Goal: Task Accomplishment & Management: Manage account settings

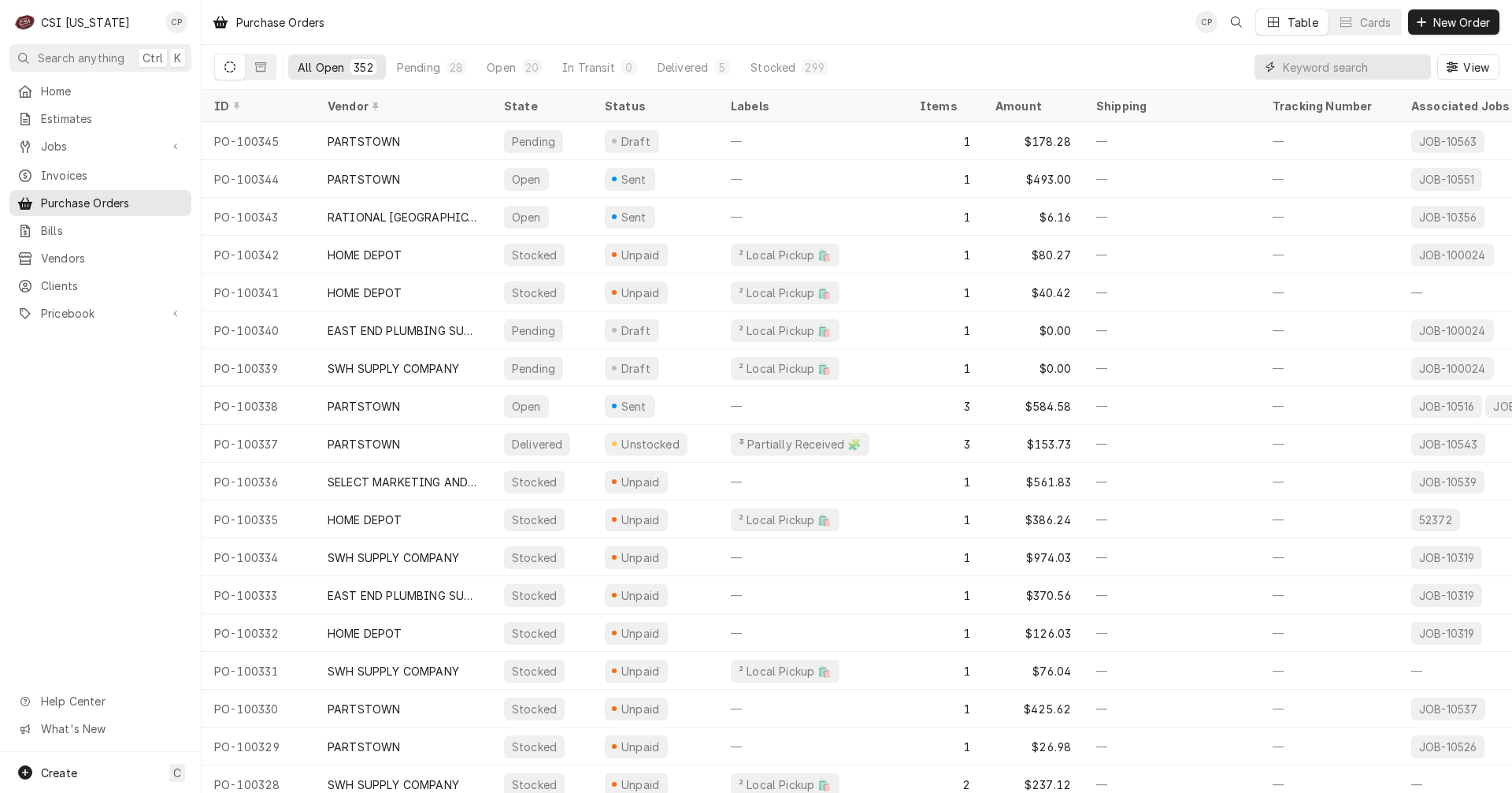
click at [1303, 63] on input "Dynamic Content Wrapper" at bounding box center [1353, 67] width 140 height 26
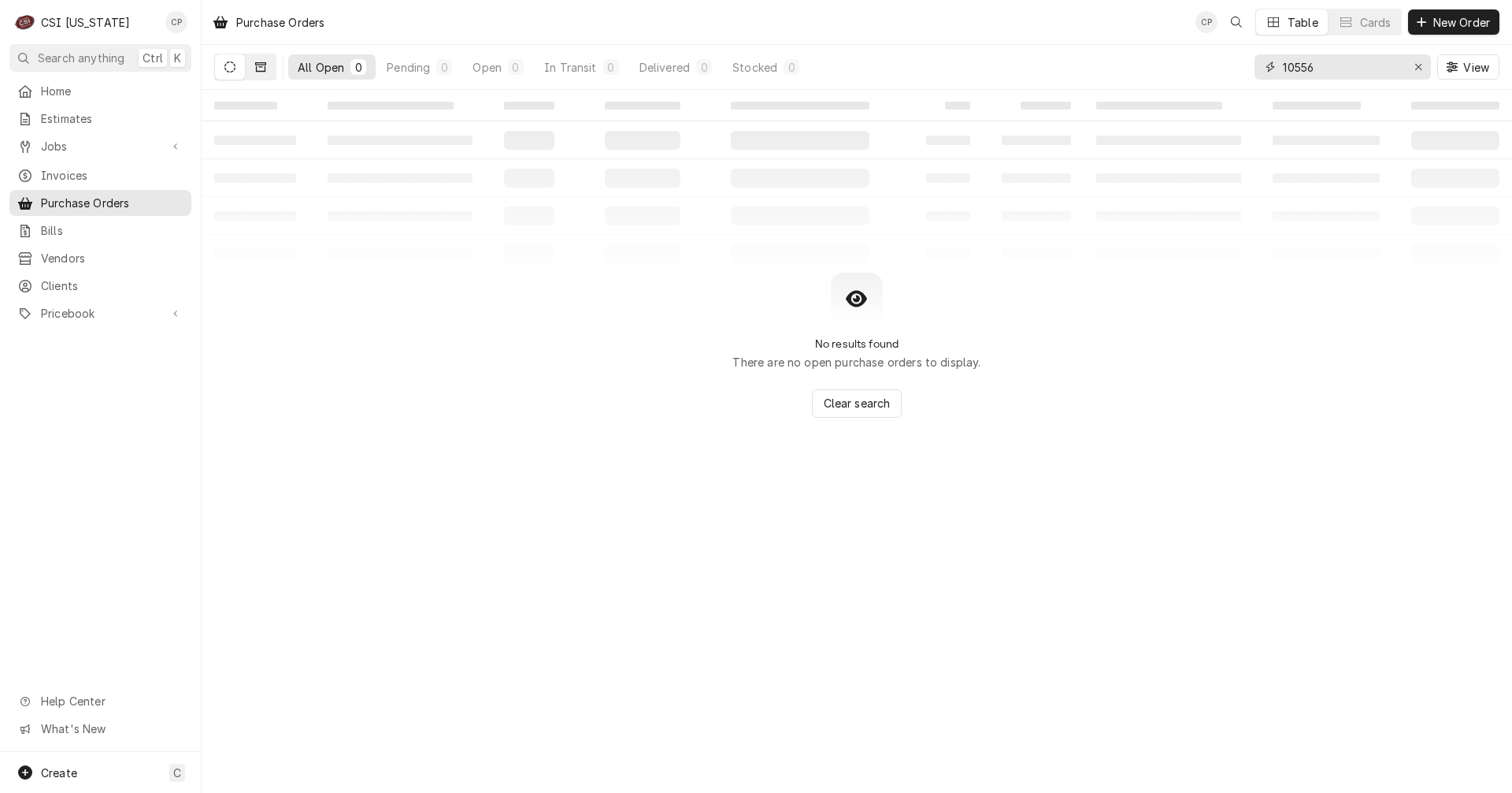
type input "10556"
click at [263, 65] on icon "Dynamic Content Wrapper" at bounding box center [261, 66] width 11 height 9
click at [56, 138] on span "Jobs" at bounding box center [100, 146] width 119 height 16
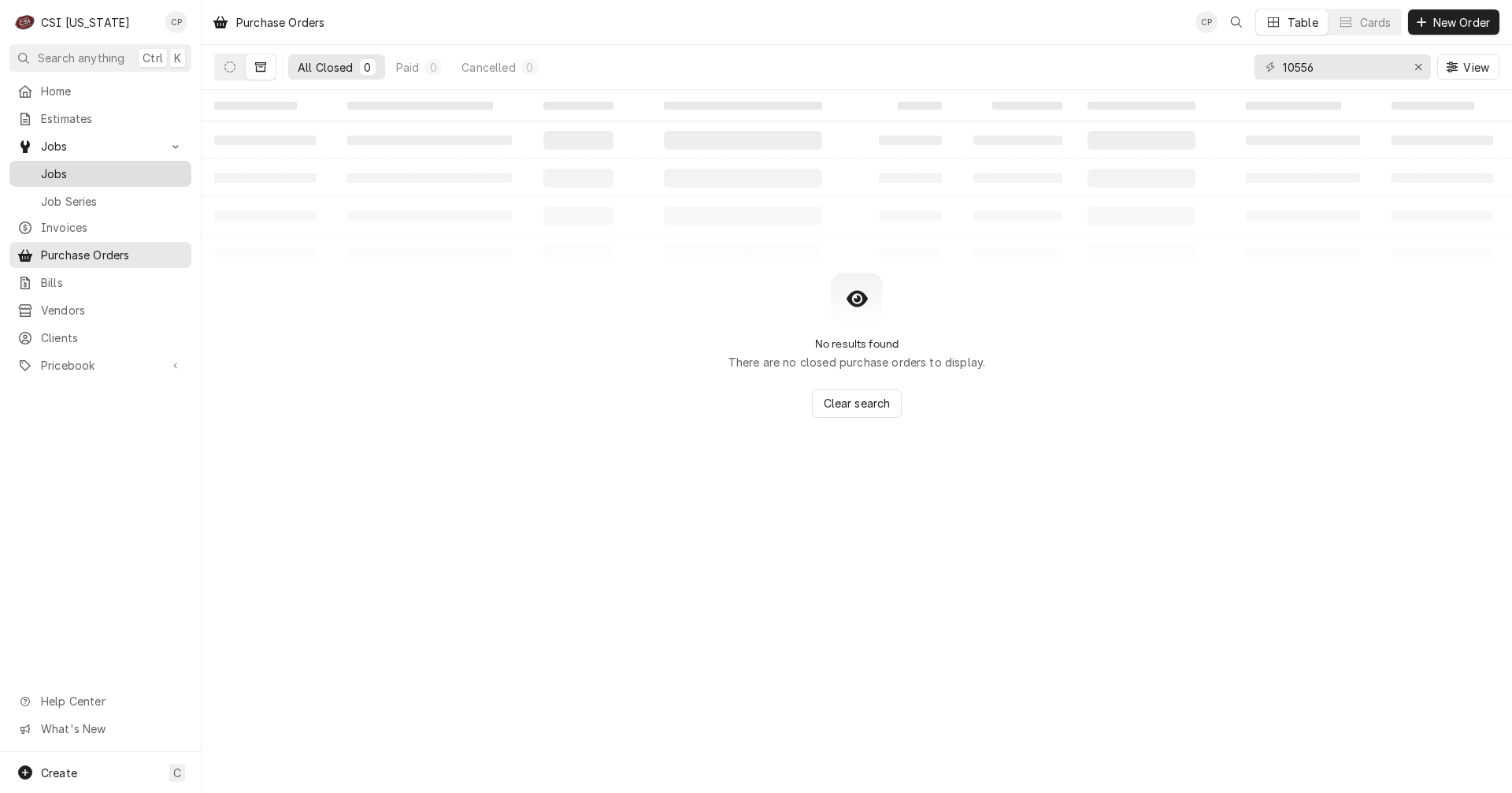
click at [62, 165] on span "Jobs" at bounding box center [112, 173] width 142 height 16
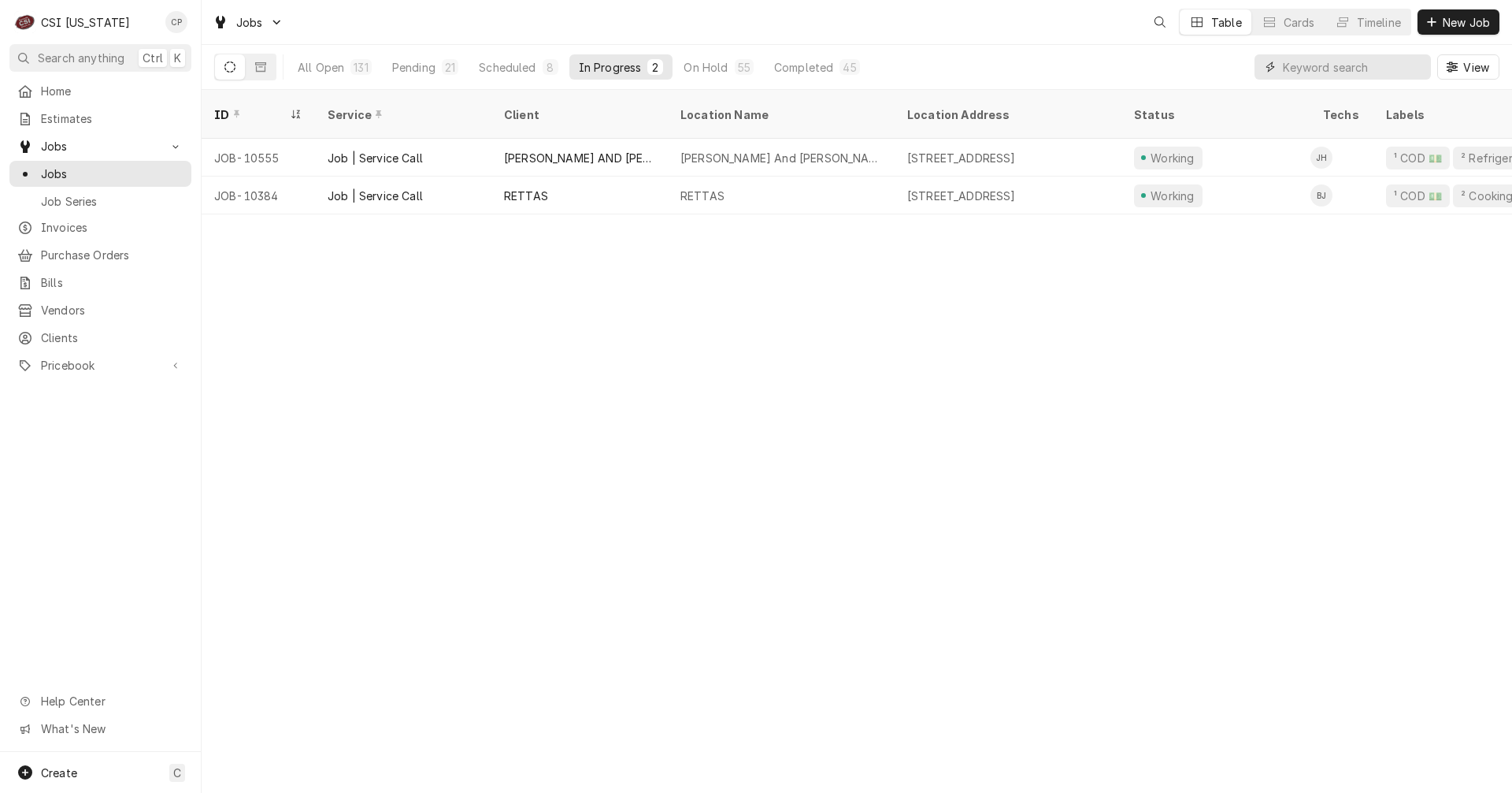
click at [1320, 68] on input "Dynamic Content Wrapper" at bounding box center [1353, 67] width 140 height 26
type input "10556"
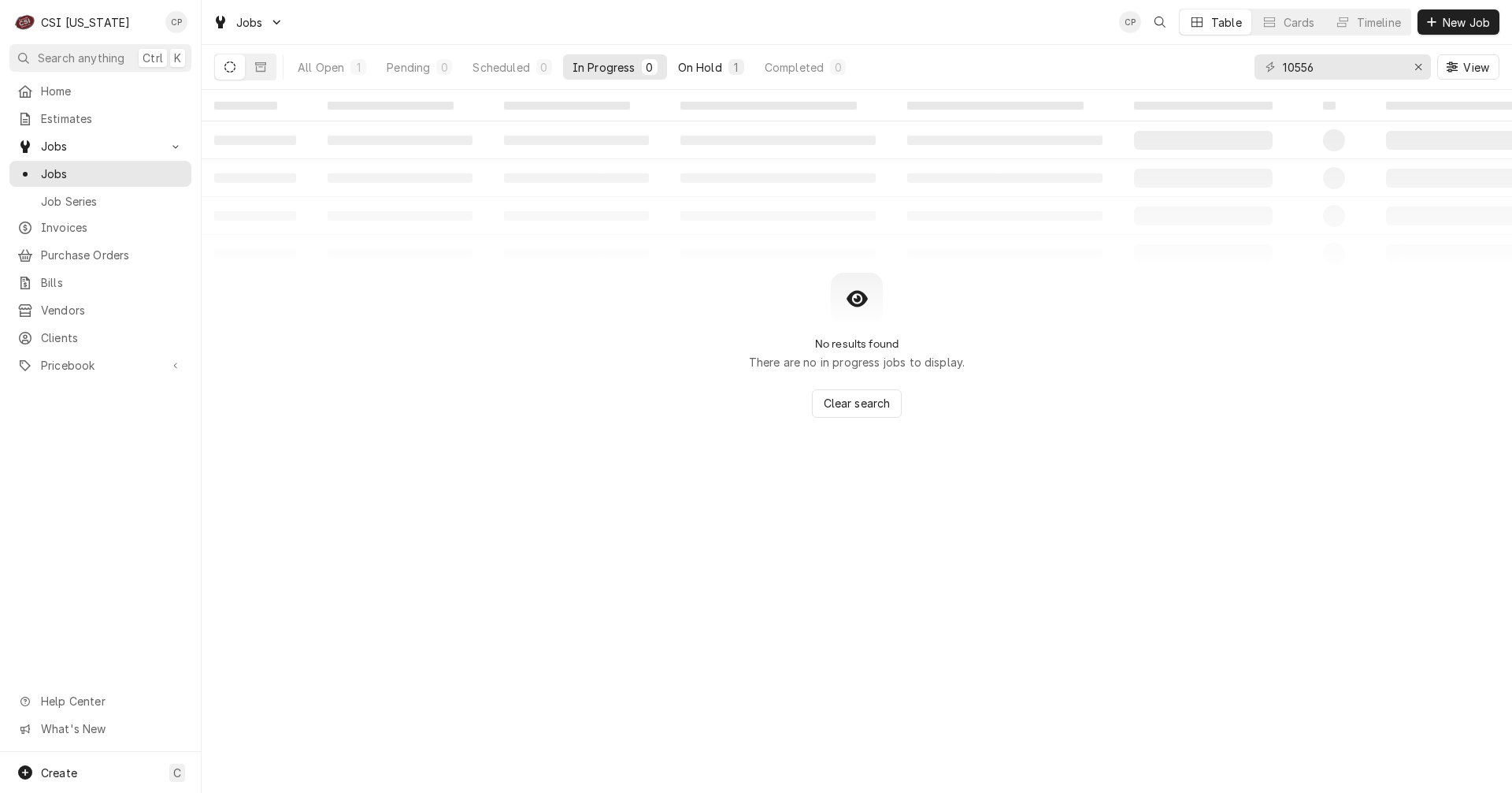
click at [689, 68] on div "On Hold" at bounding box center [701, 66] width 44 height 16
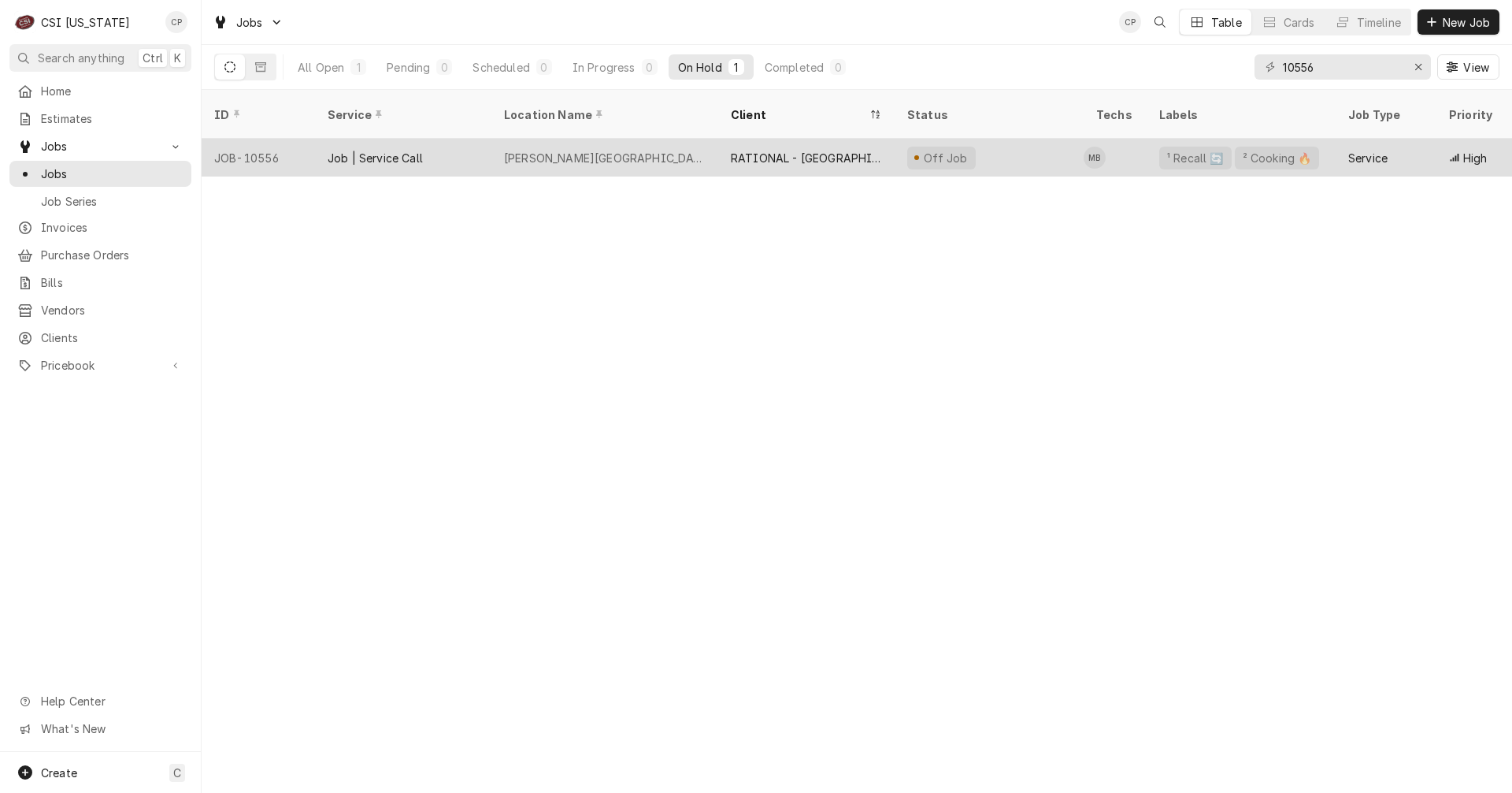
click at [567, 150] on div "[PERSON_NAME][GEOGRAPHIC_DATA]" at bounding box center [604, 158] width 202 height 16
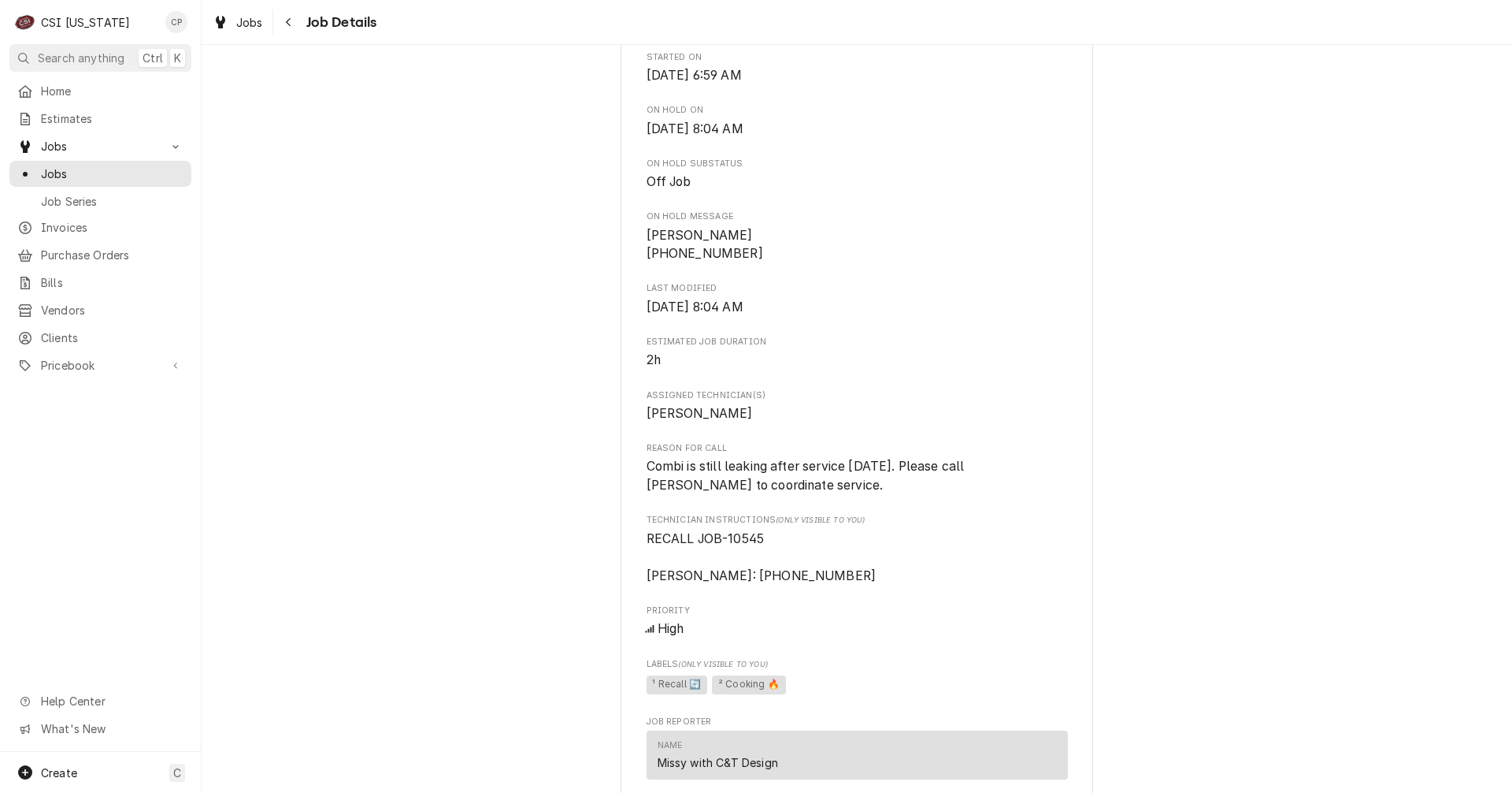
scroll to position [552, 0]
click at [100, 56] on span "Search anything" at bounding box center [81, 57] width 87 height 16
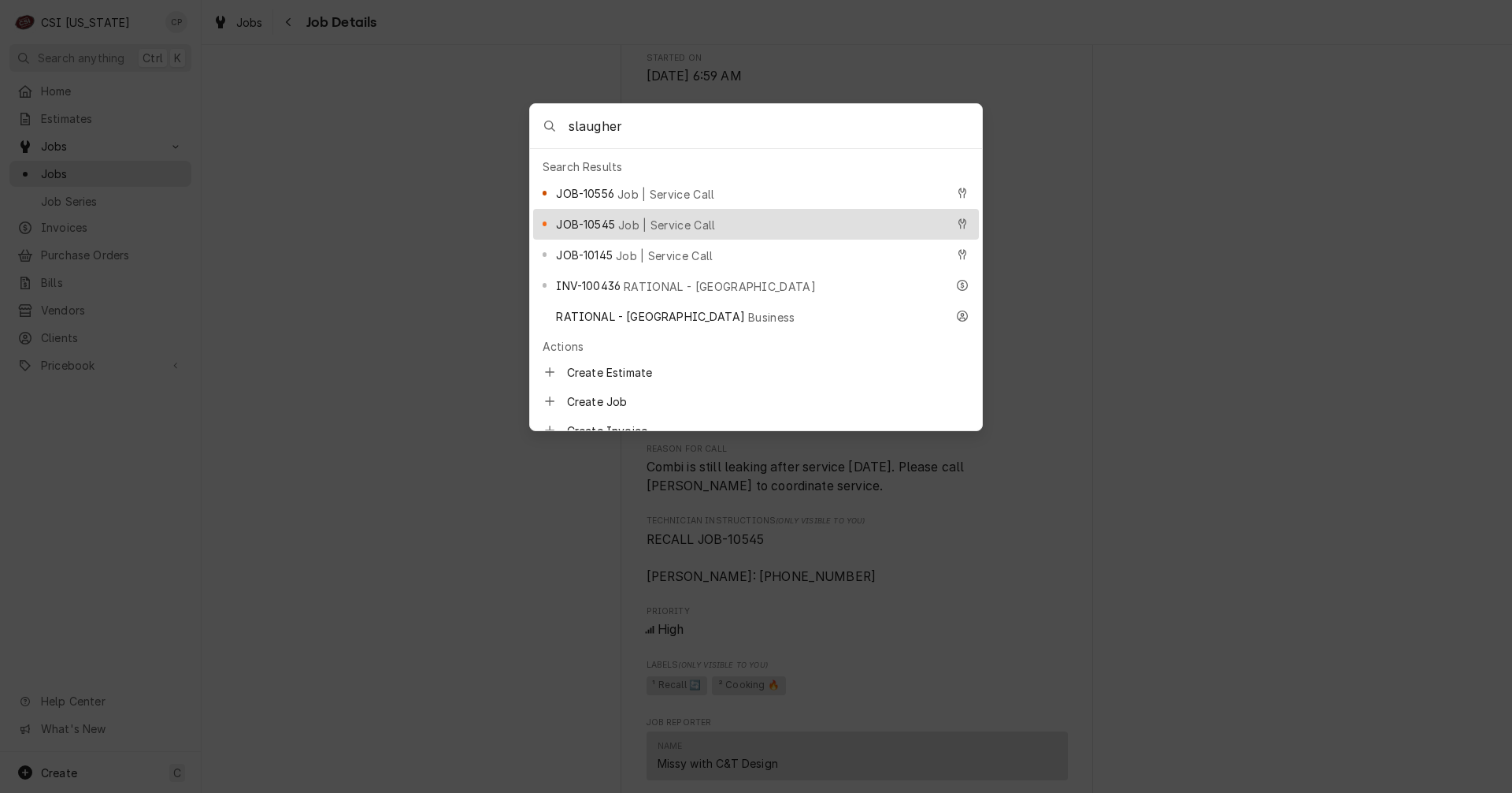
type input "slaugher"
click at [633, 218] on span "Job | Service Call" at bounding box center [667, 224] width 98 height 16
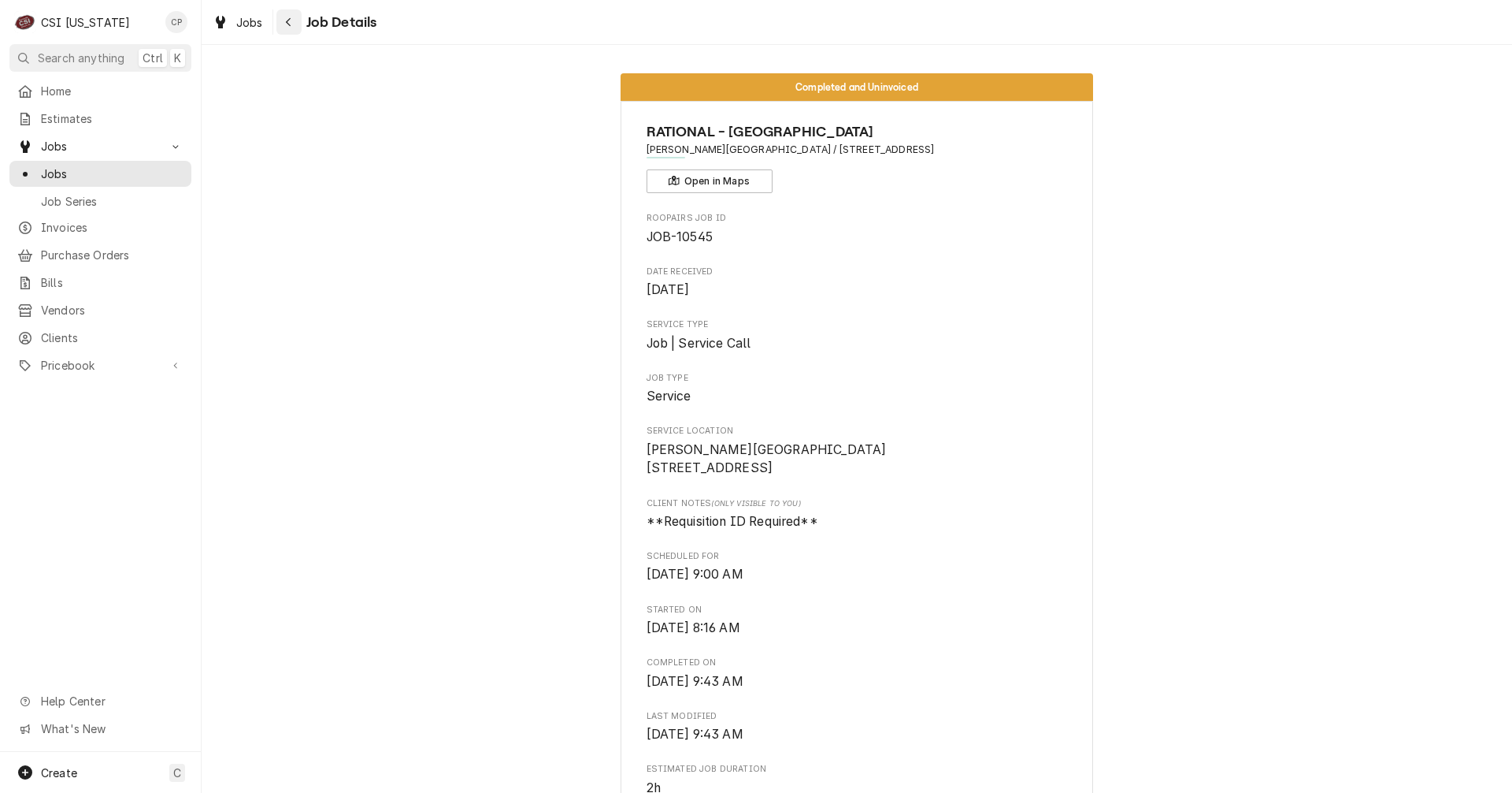
click at [295, 25] on div "Navigate back" at bounding box center [289, 22] width 16 height 16
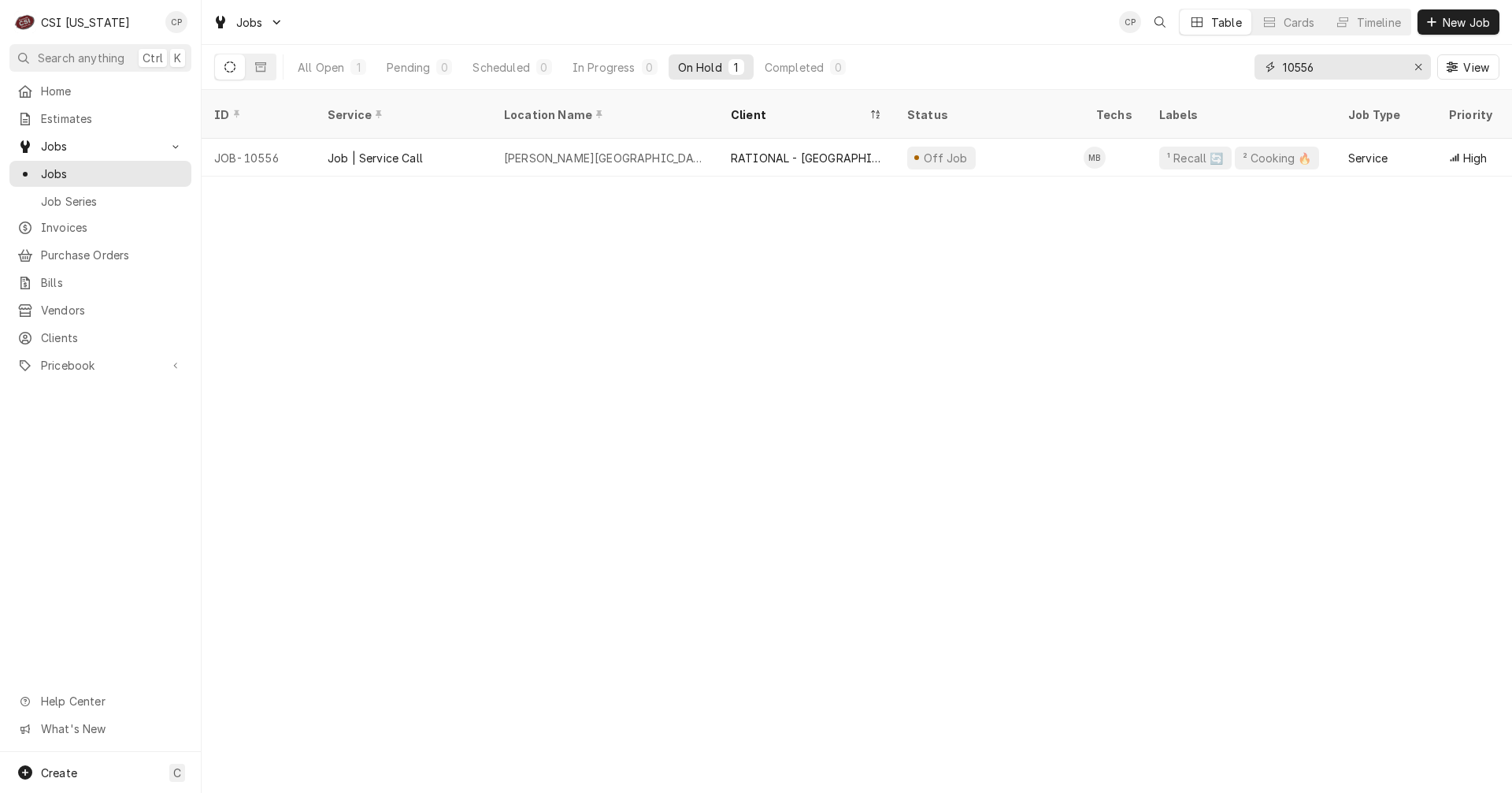
click at [1330, 61] on input "10556" at bounding box center [1342, 67] width 118 height 26
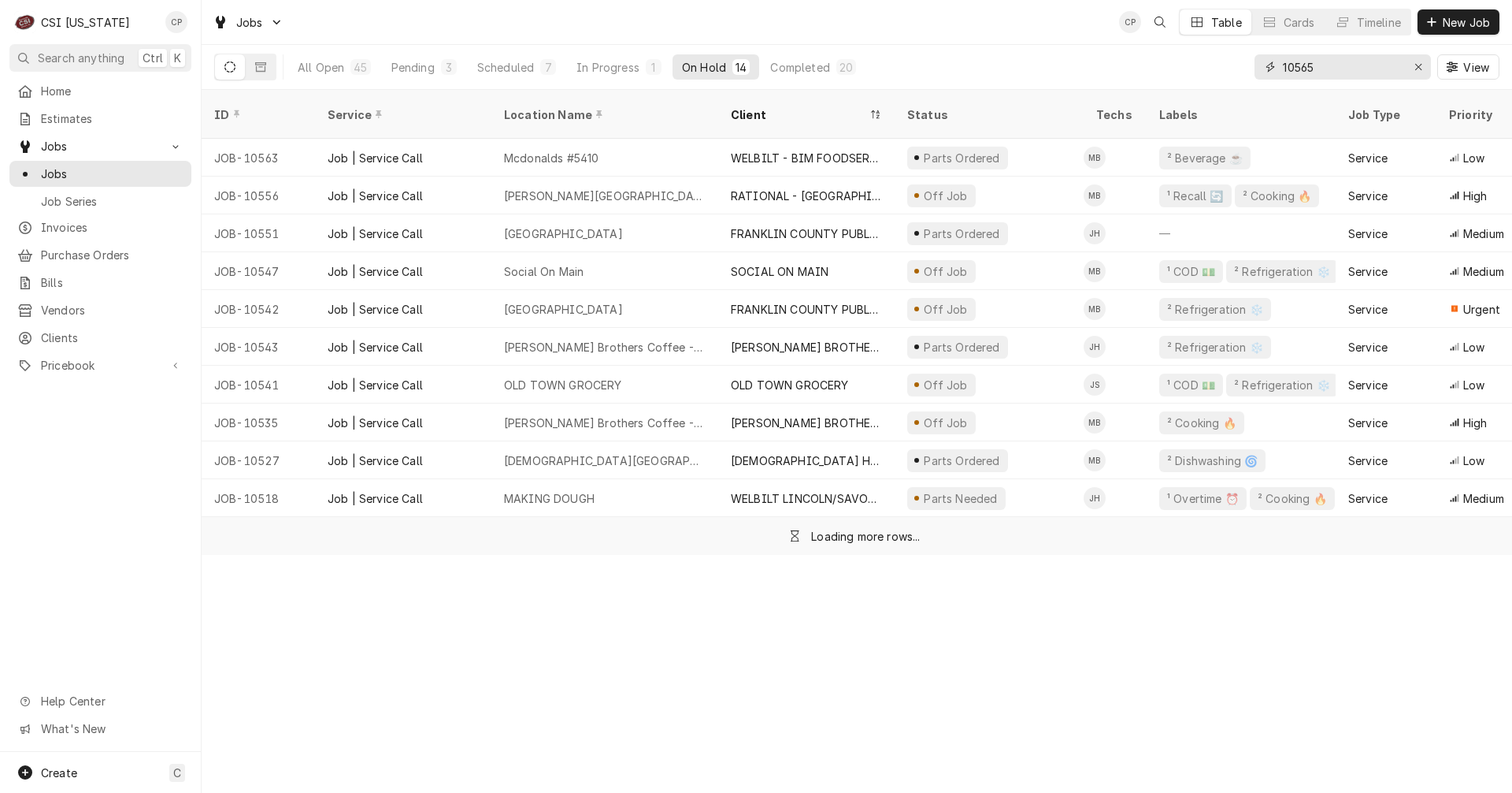
type input "10565"
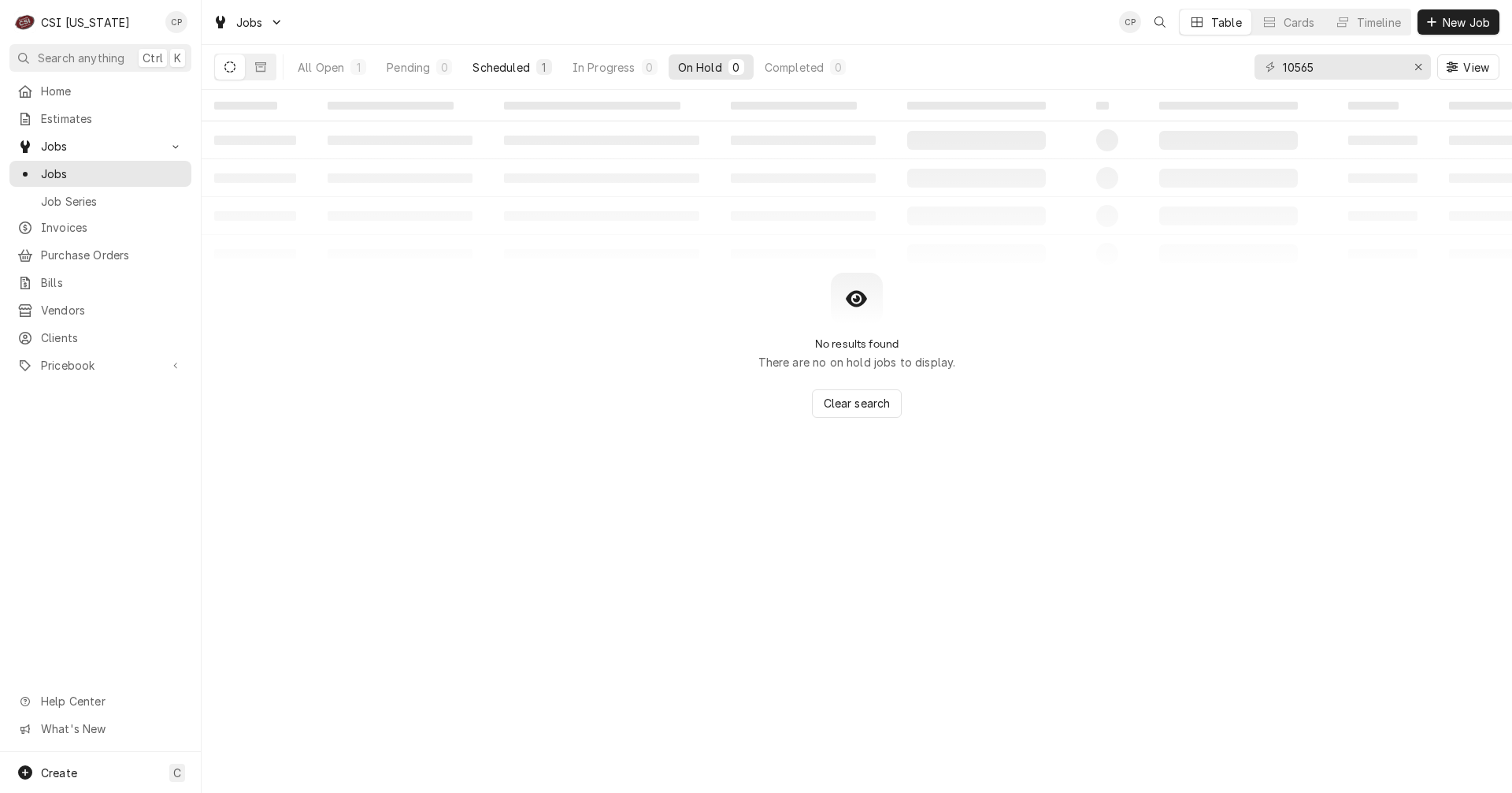
click at [514, 68] on div "Scheduled" at bounding box center [501, 66] width 57 height 16
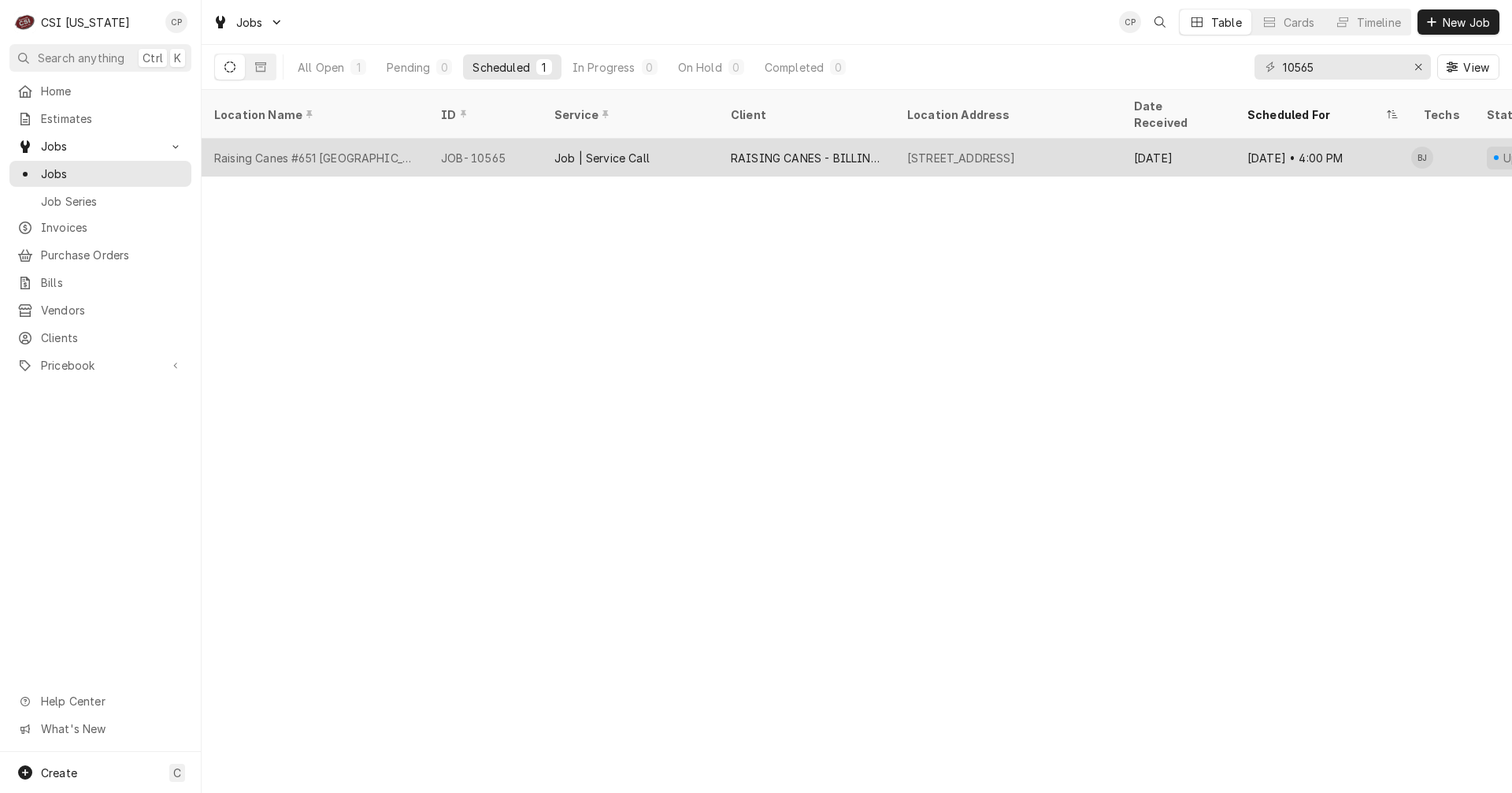
click at [341, 150] on div "Raising Canes #651 [GEOGRAPHIC_DATA]" at bounding box center [315, 158] width 202 height 16
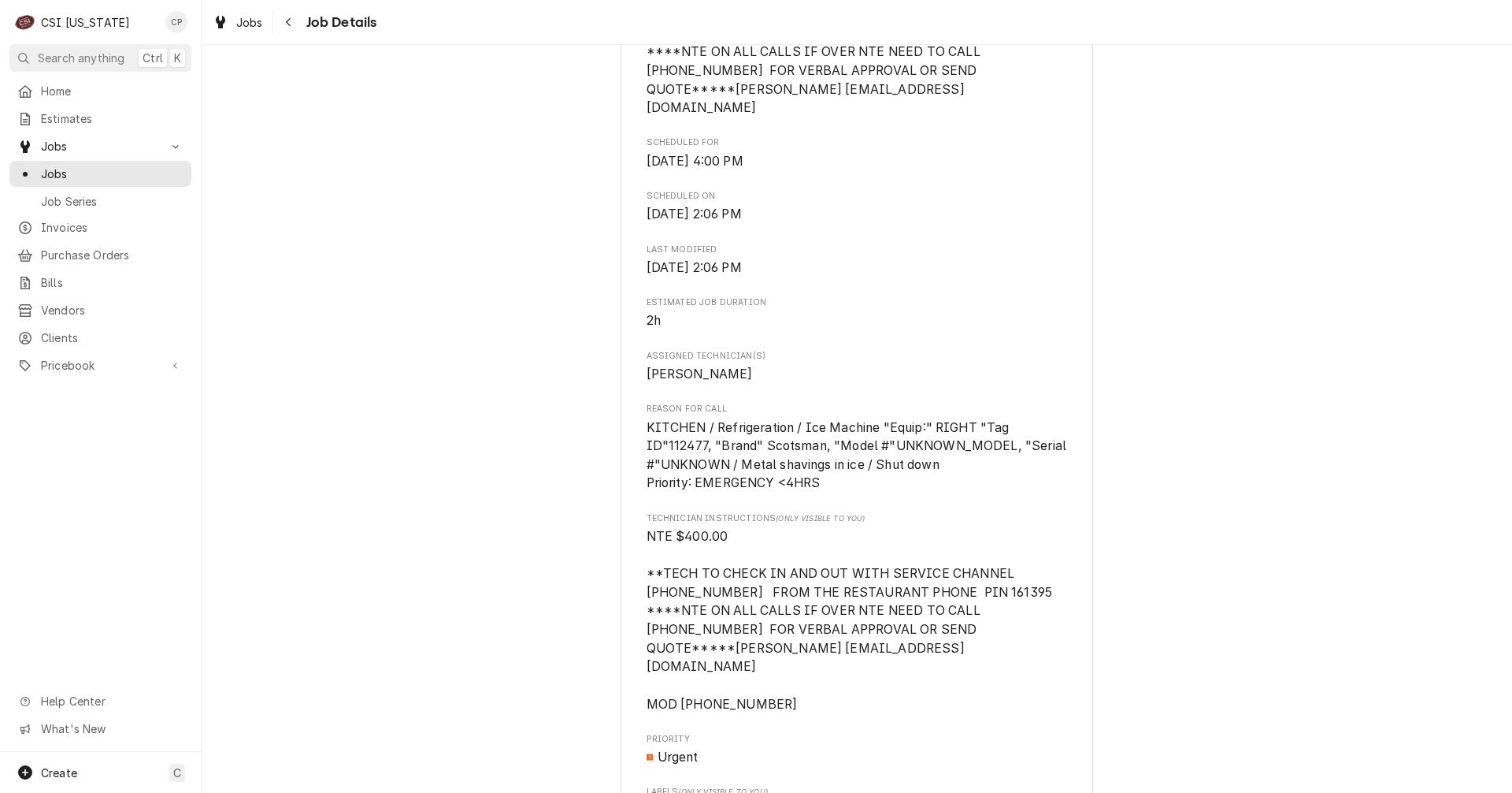
scroll to position [867, 0]
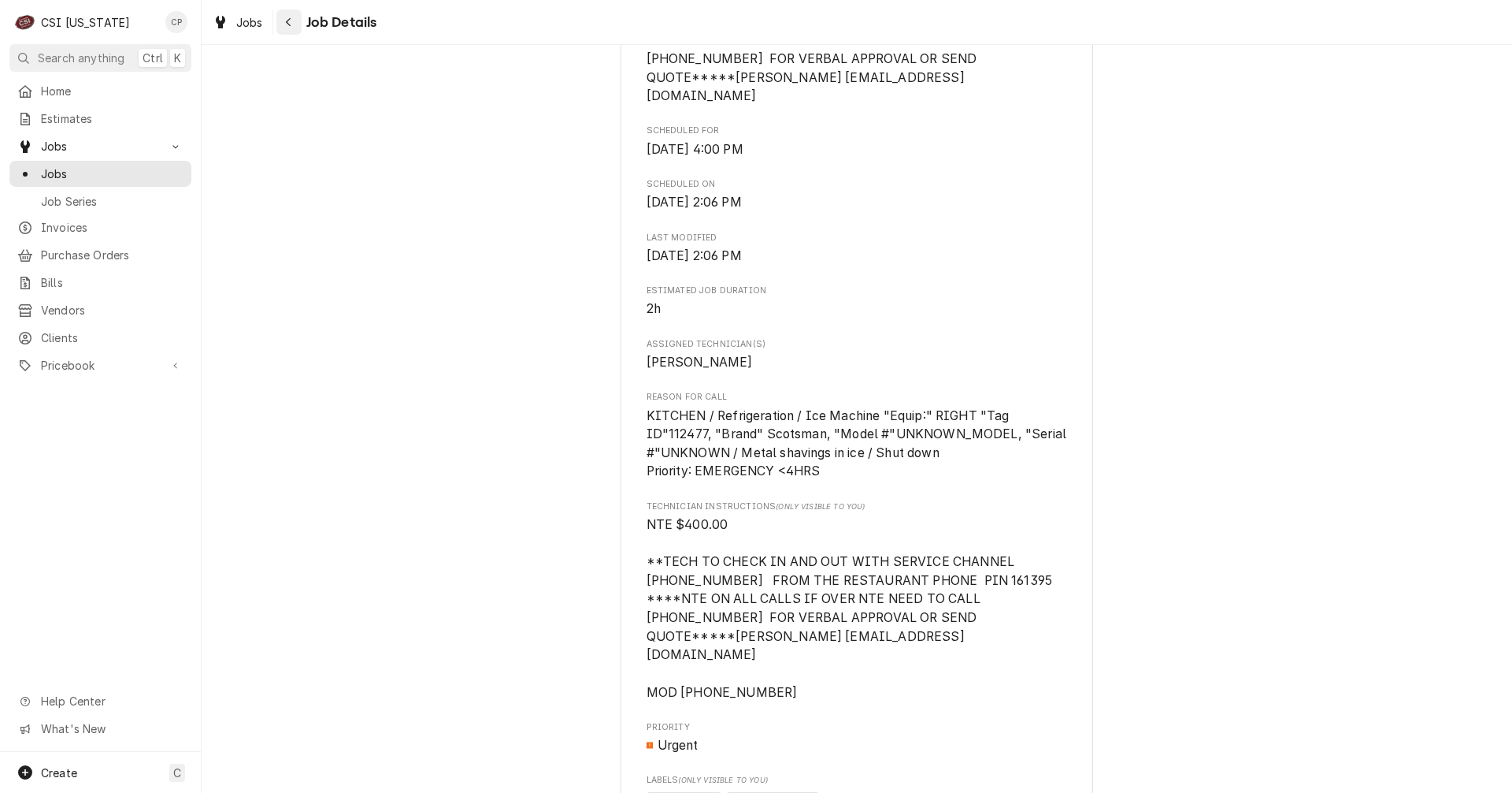
click at [287, 21] on icon "Navigate back" at bounding box center [289, 22] width 5 height 9
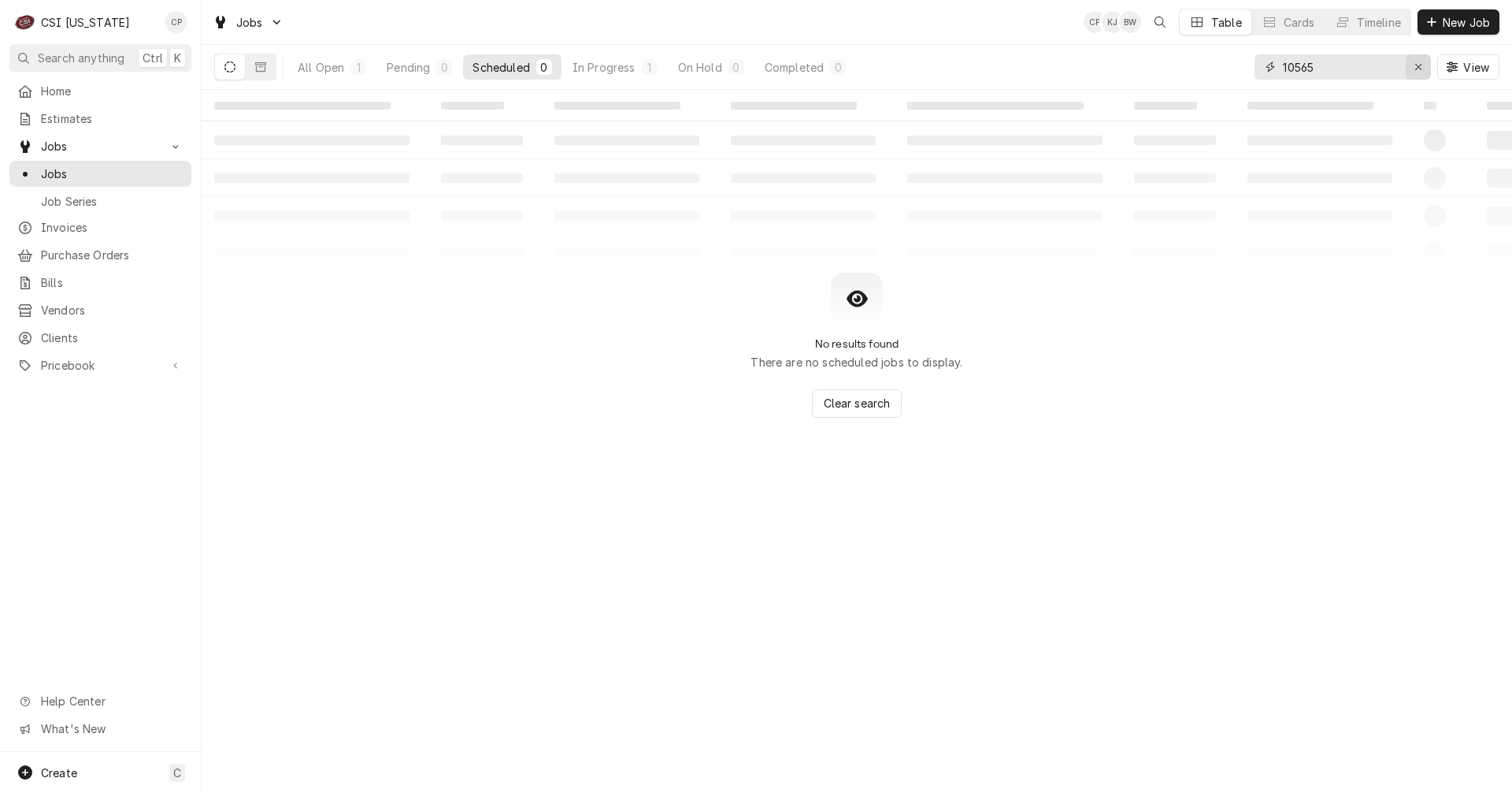
click at [1418, 67] on icon "Erase input" at bounding box center [1418, 66] width 9 height 11
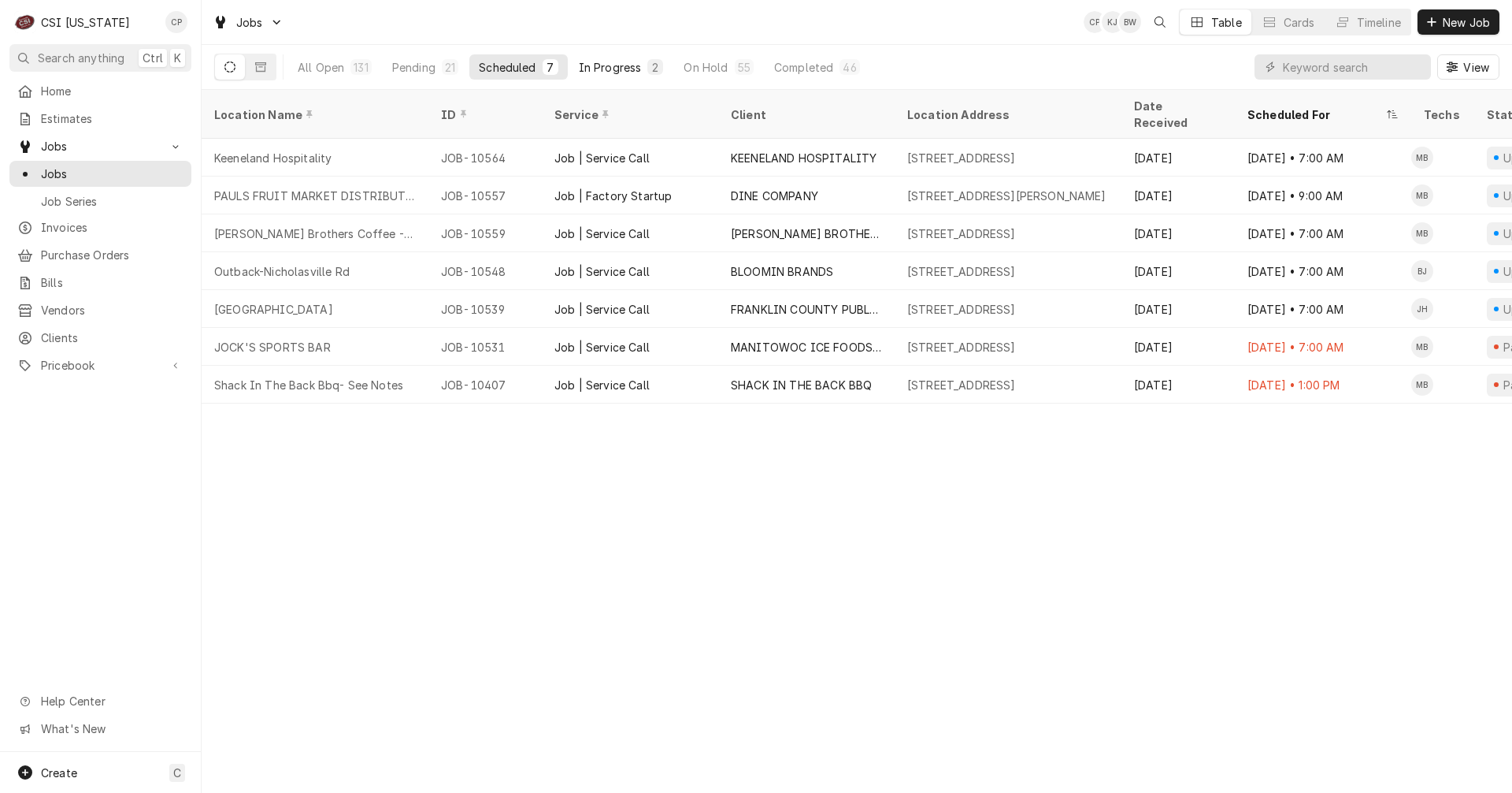
click at [622, 64] on div "In Progress" at bounding box center [610, 66] width 63 height 16
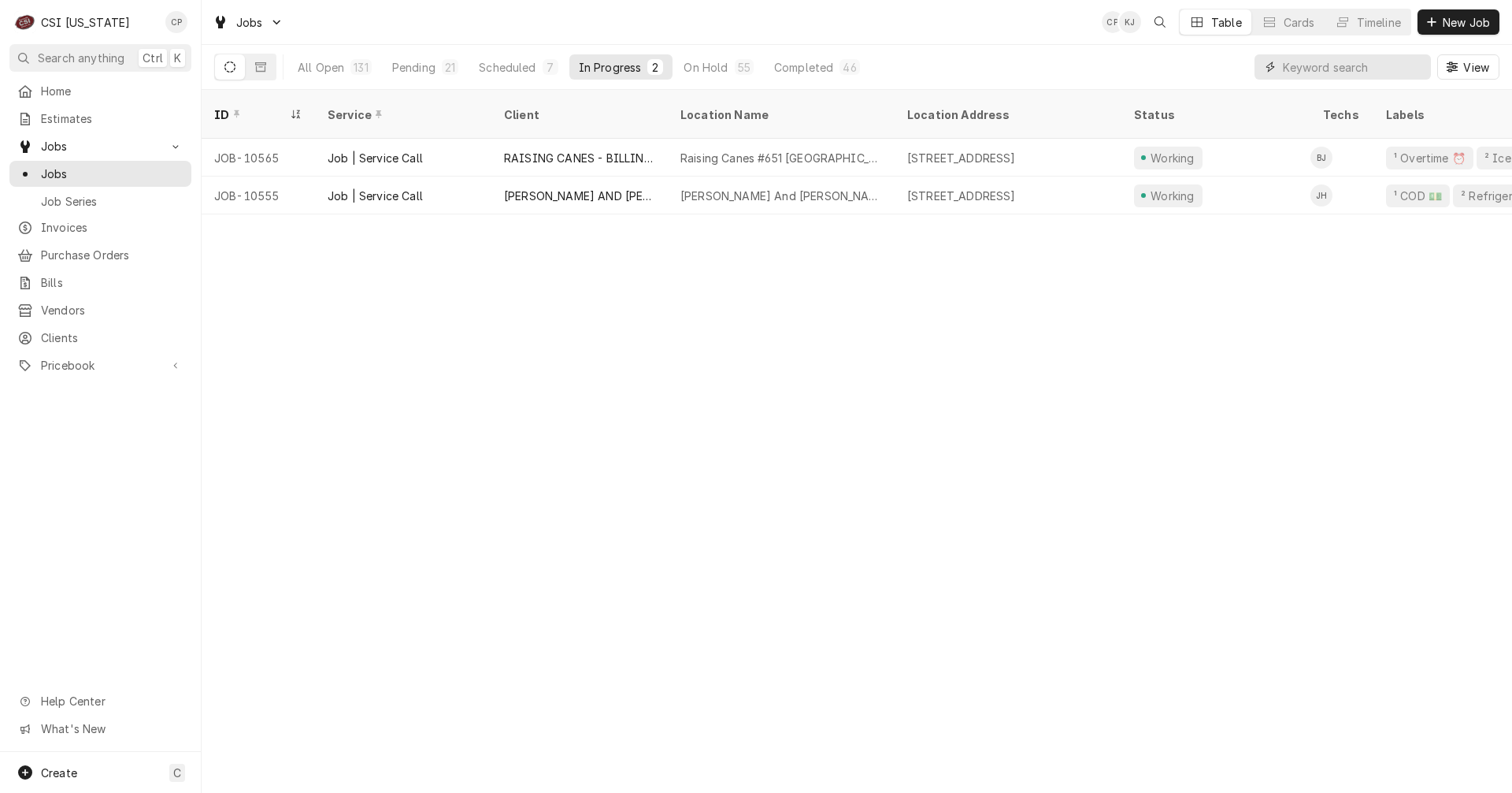
click at [1344, 68] on input "Dynamic Content Wrapper" at bounding box center [1353, 67] width 140 height 26
click at [333, 60] on div "All Open" at bounding box center [321, 66] width 47 height 16
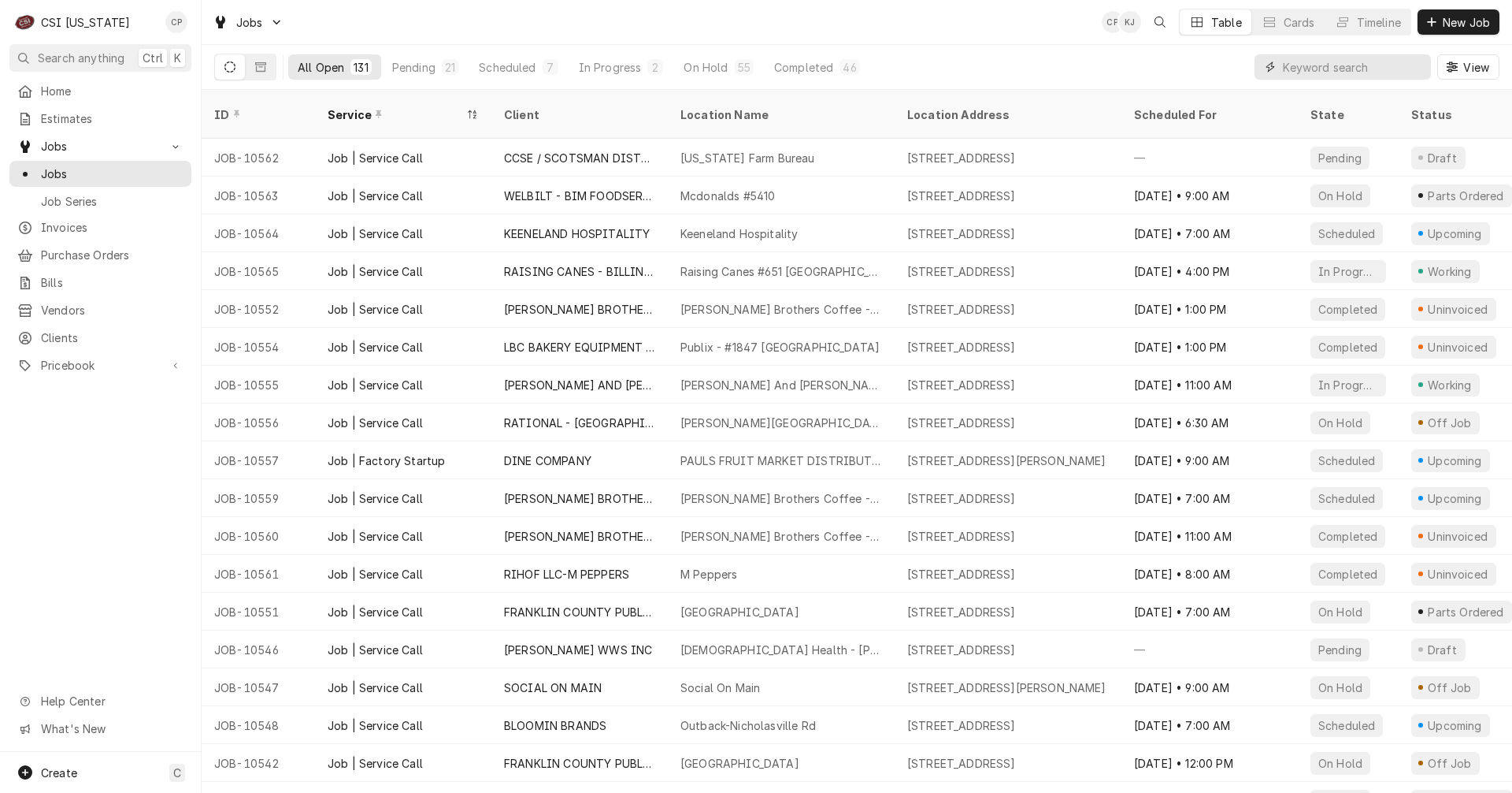
click at [1325, 69] on input "Dynamic Content Wrapper" at bounding box center [1353, 67] width 140 height 26
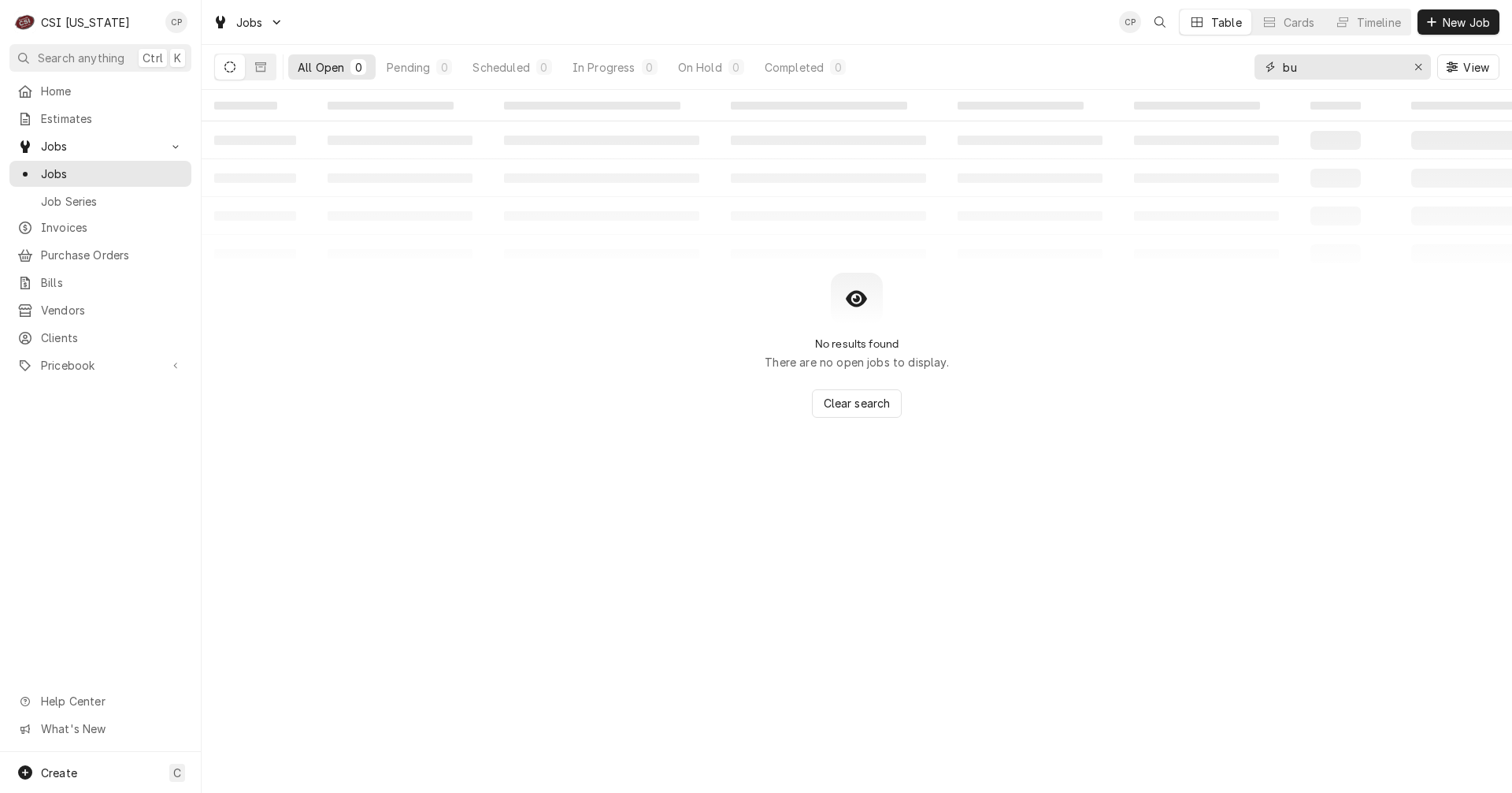
type input "b"
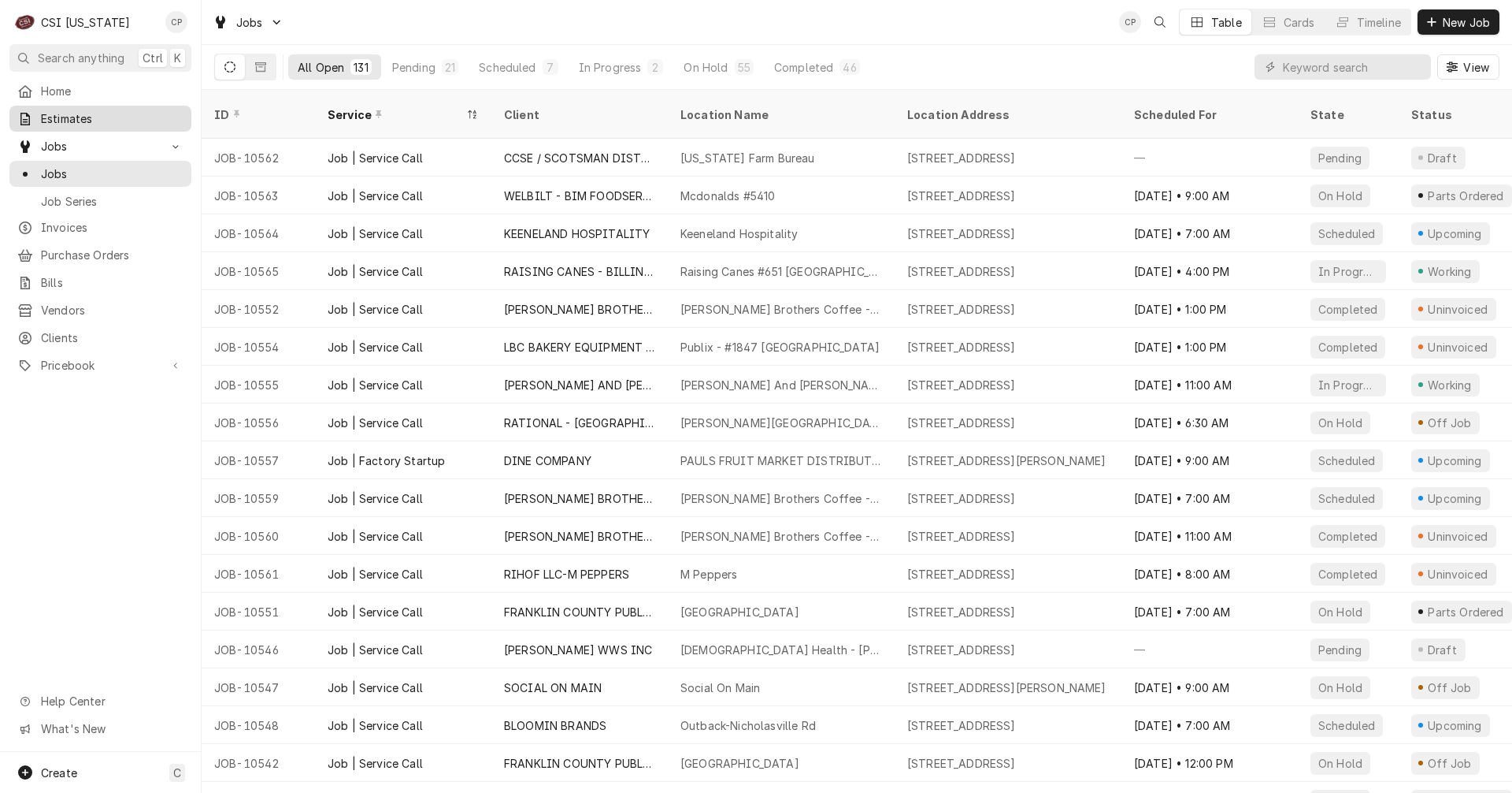
click at [89, 115] on span "Estimates" at bounding box center [112, 118] width 142 height 16
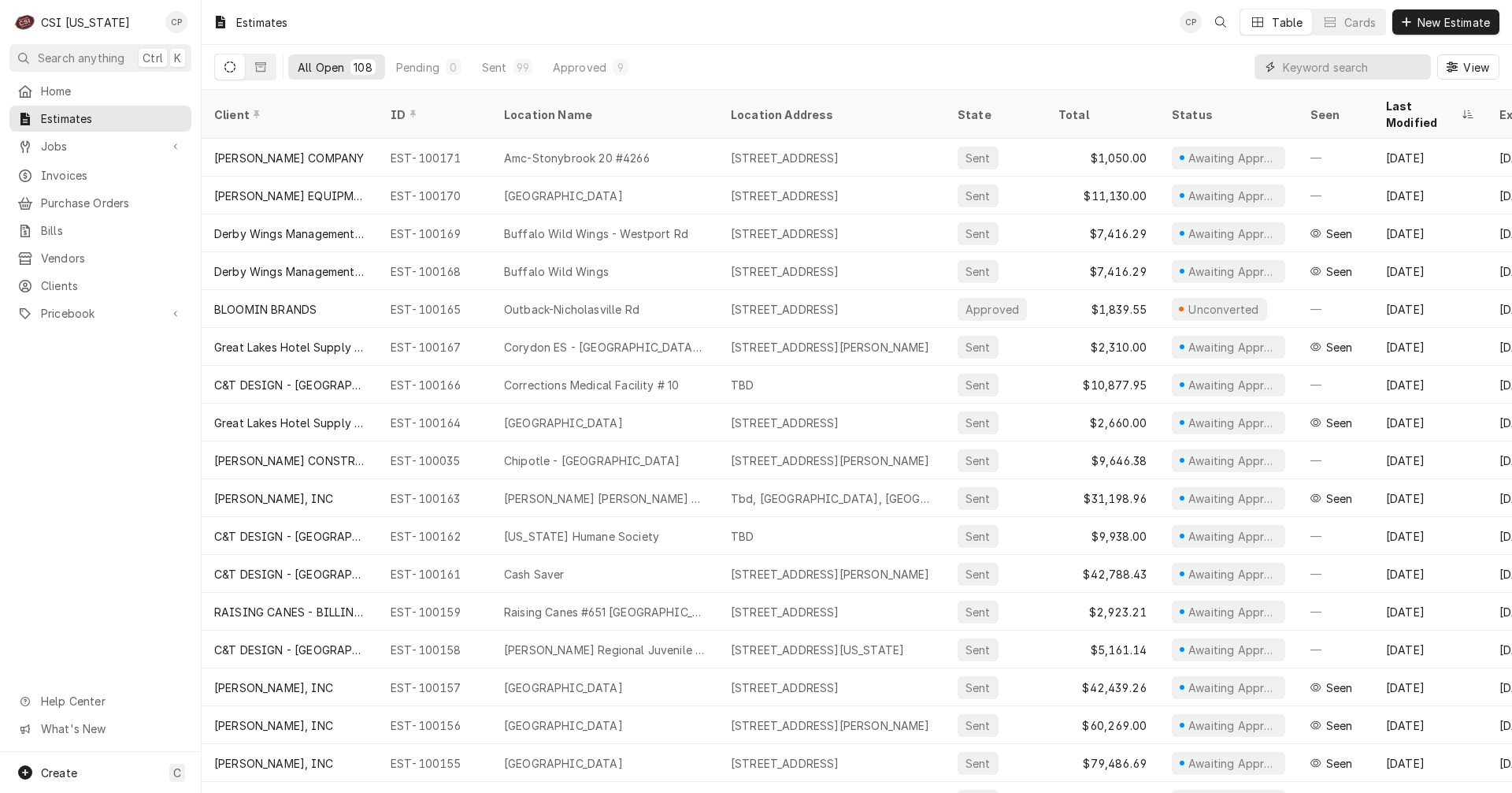
click at [1329, 66] on input "Dynamic Content Wrapper" at bounding box center [1353, 67] width 140 height 26
type input "buff"
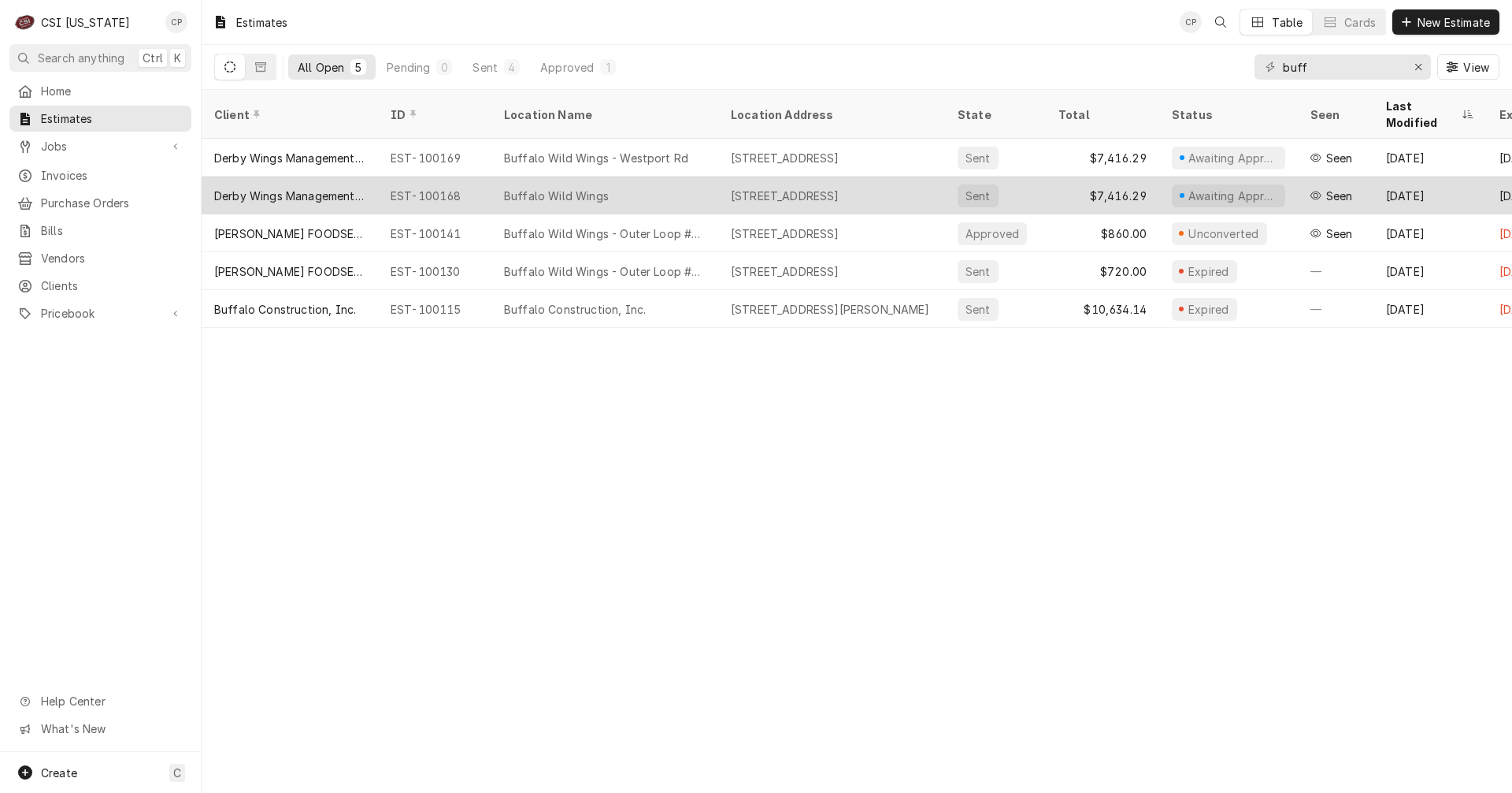
click at [575, 187] on div "Buffalo Wild Wings" at bounding box center [556, 195] width 105 height 16
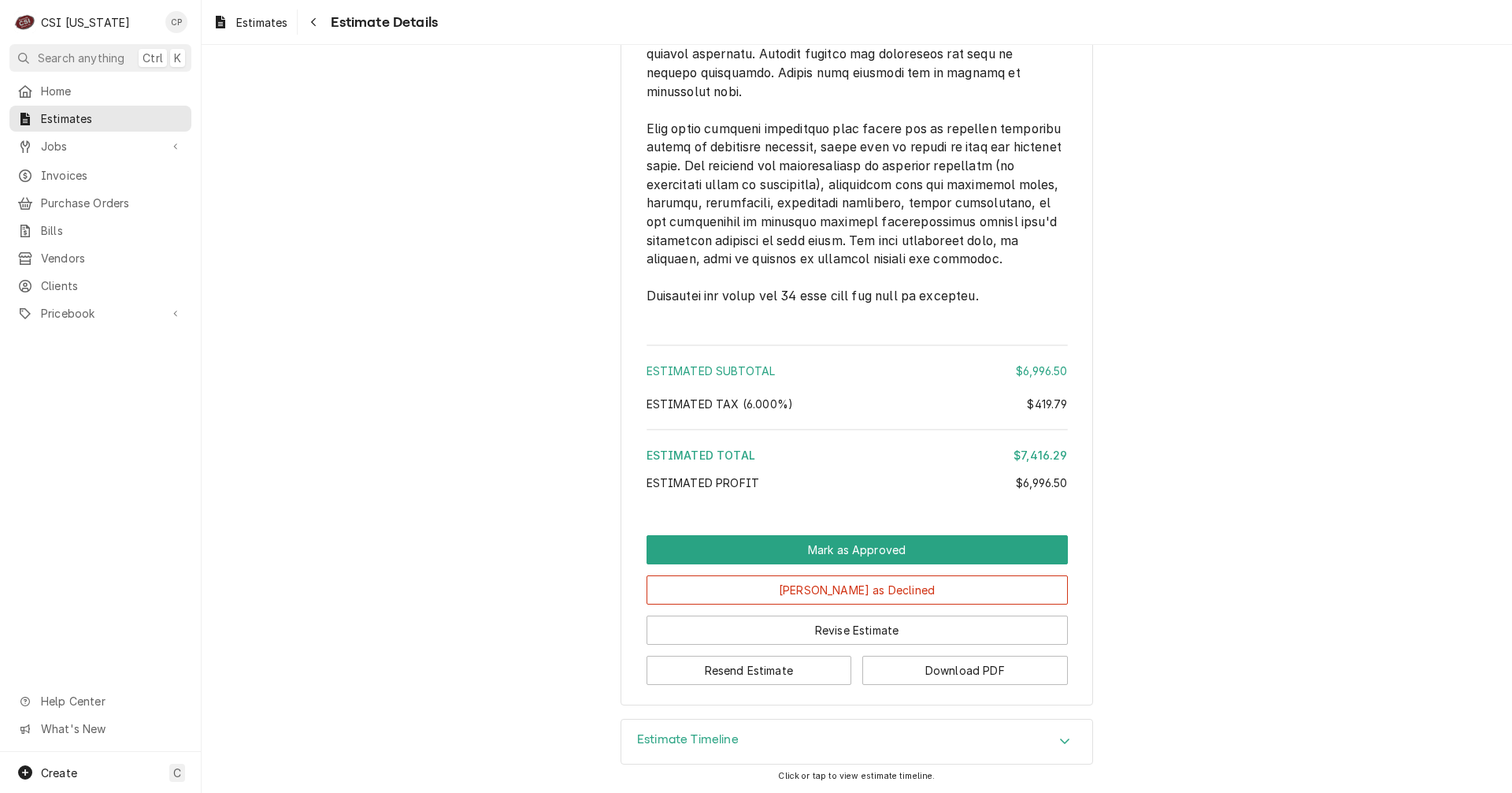
scroll to position [2531, 0]
click at [832, 629] on button "Revise Estimate" at bounding box center [857, 630] width 421 height 29
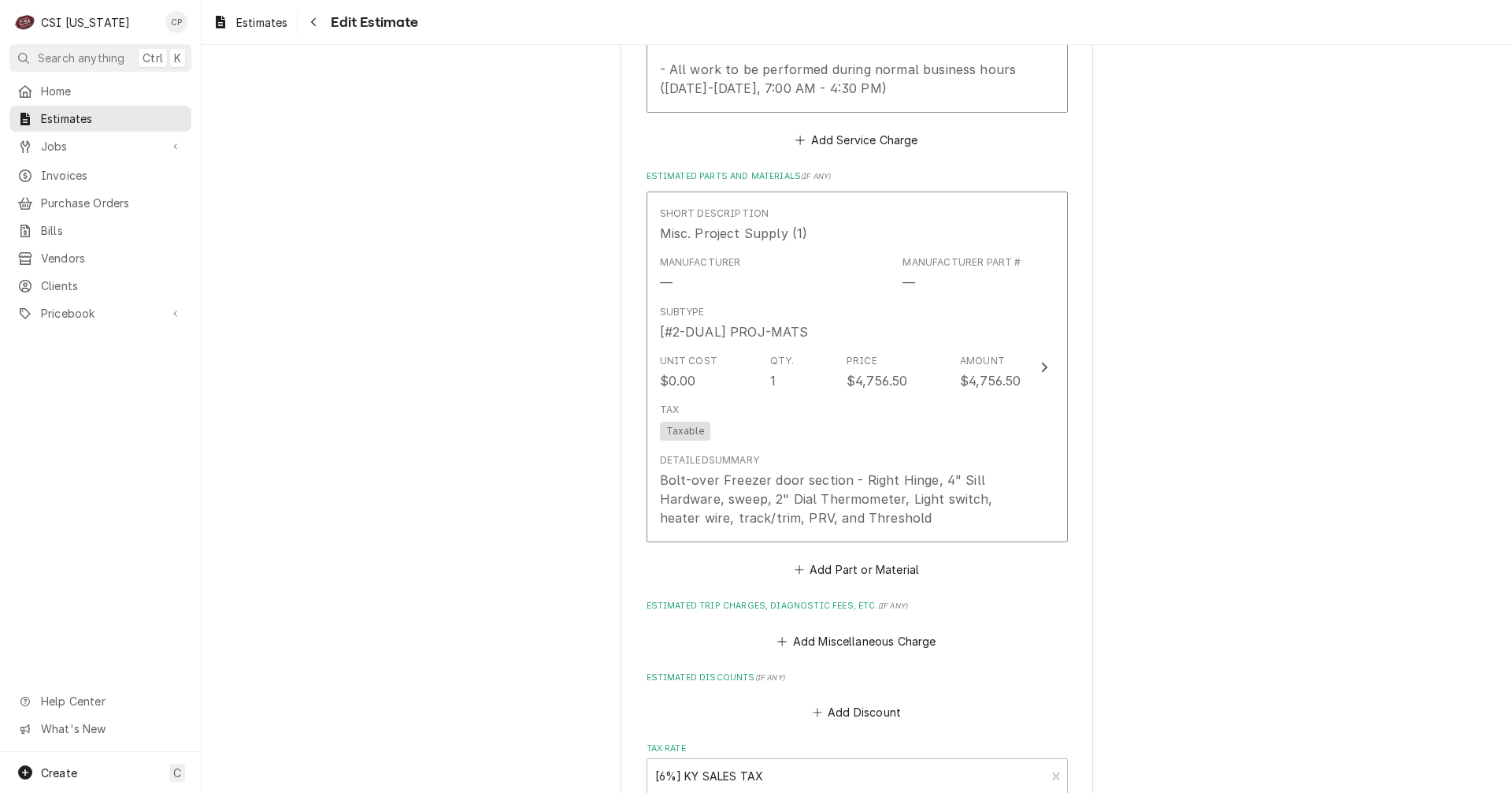
scroll to position [2443, 0]
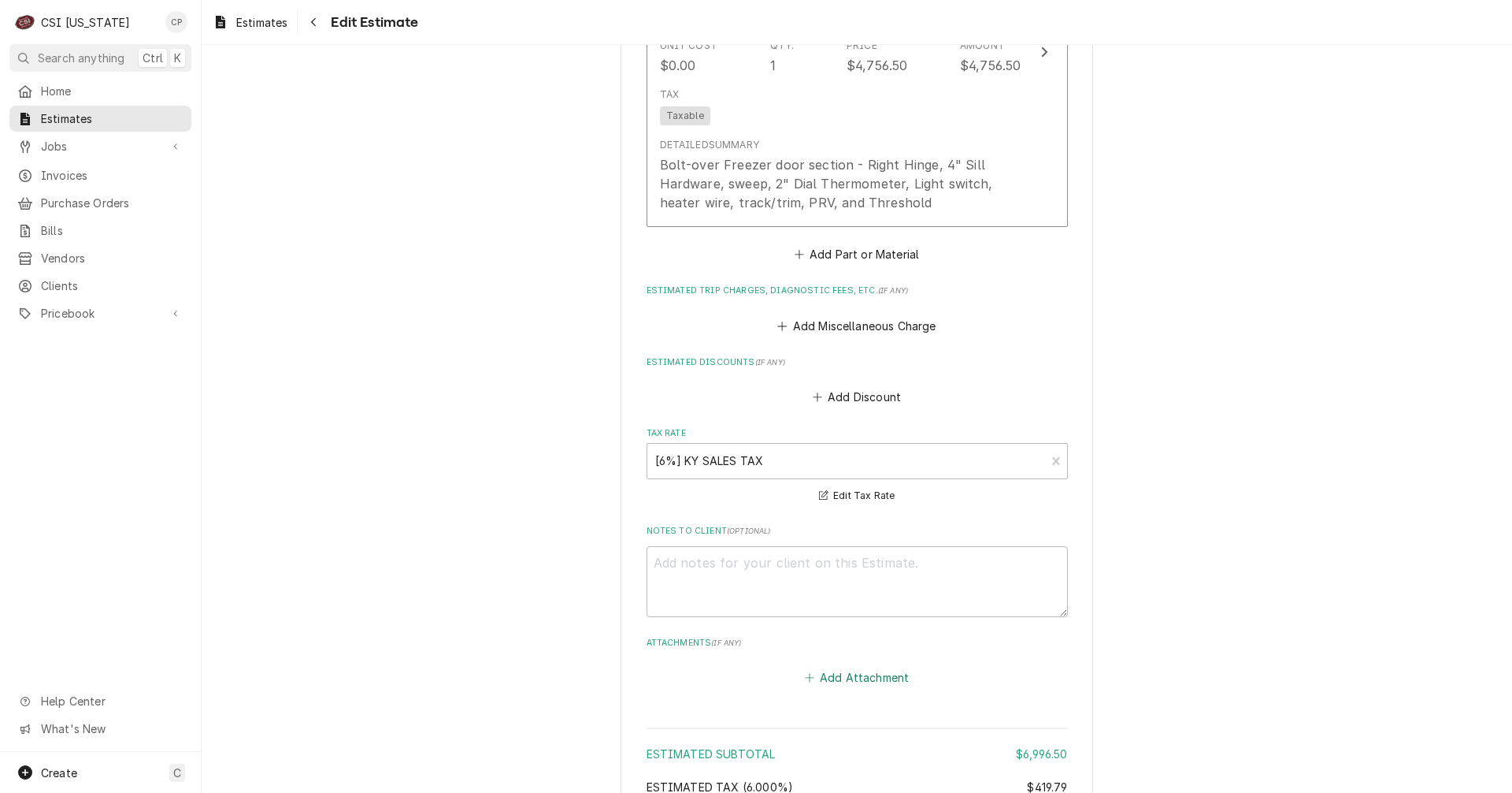
click at [861, 678] on button "Add Attachment" at bounding box center [857, 678] width 111 height 22
type textarea "x"
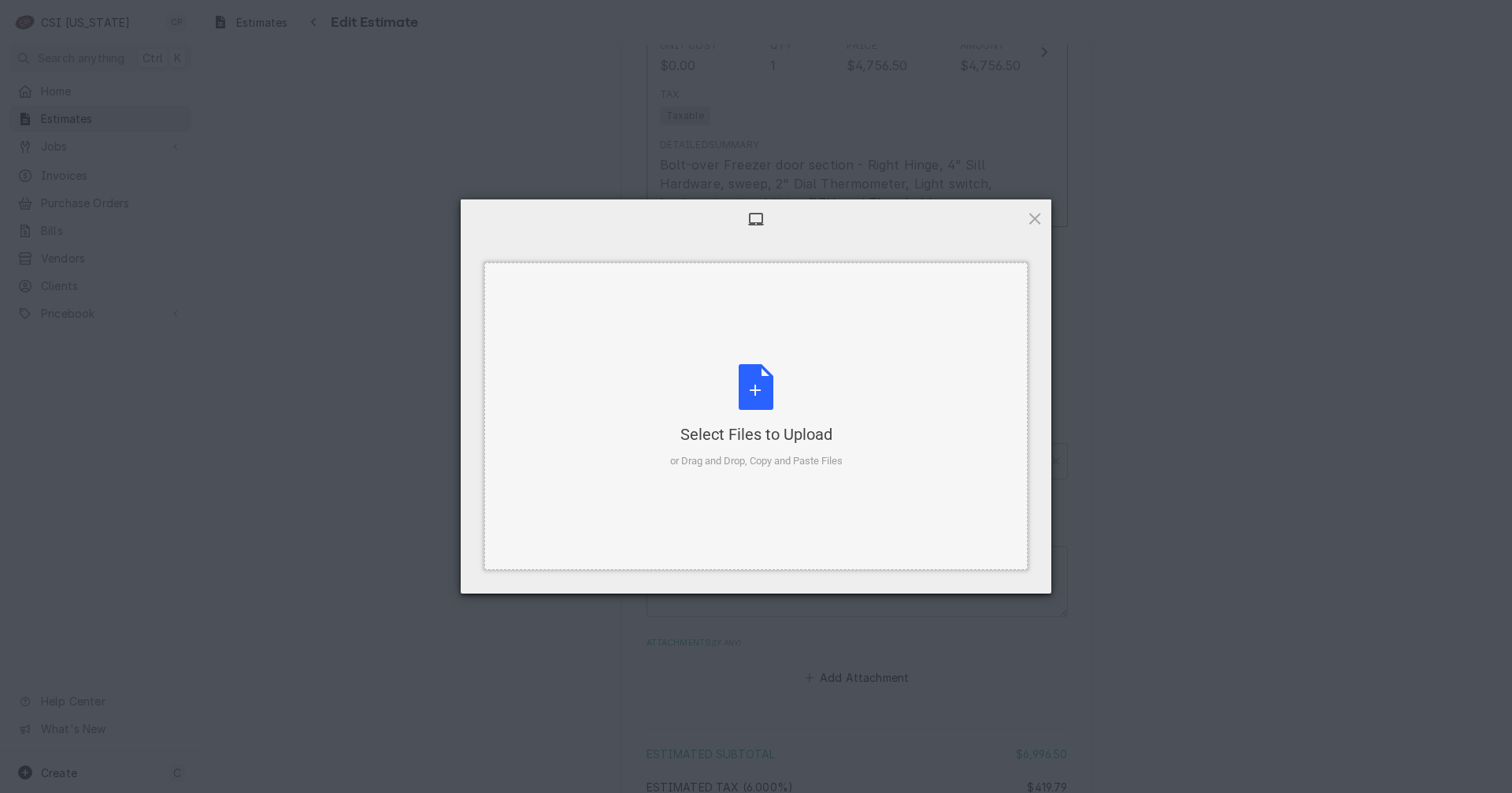
click at [747, 457] on div "or Drag and Drop, Copy and Paste Files" at bounding box center [756, 461] width 173 height 16
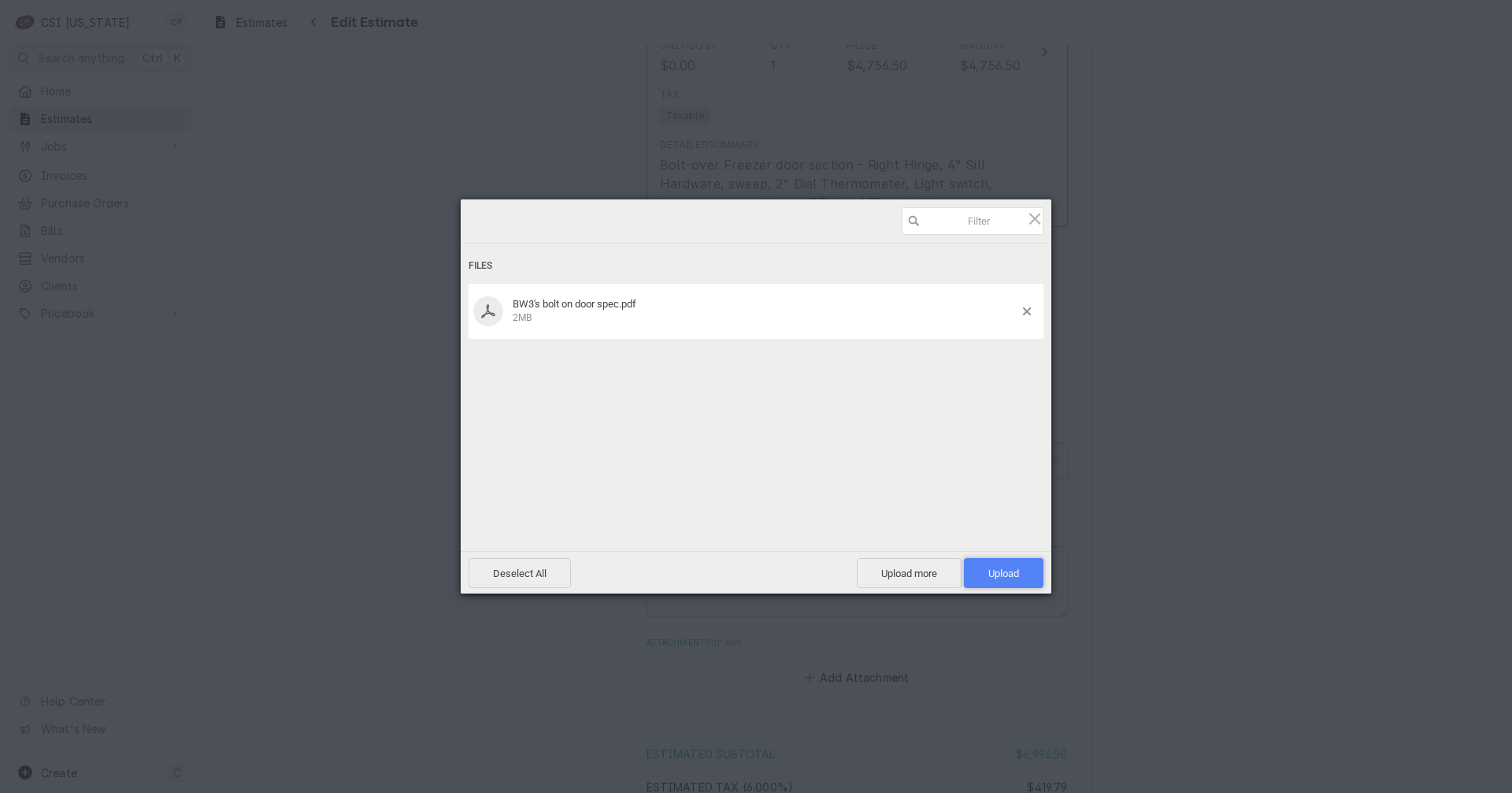
click at [1007, 579] on span "Upload 1" at bounding box center [1003, 572] width 79 height 30
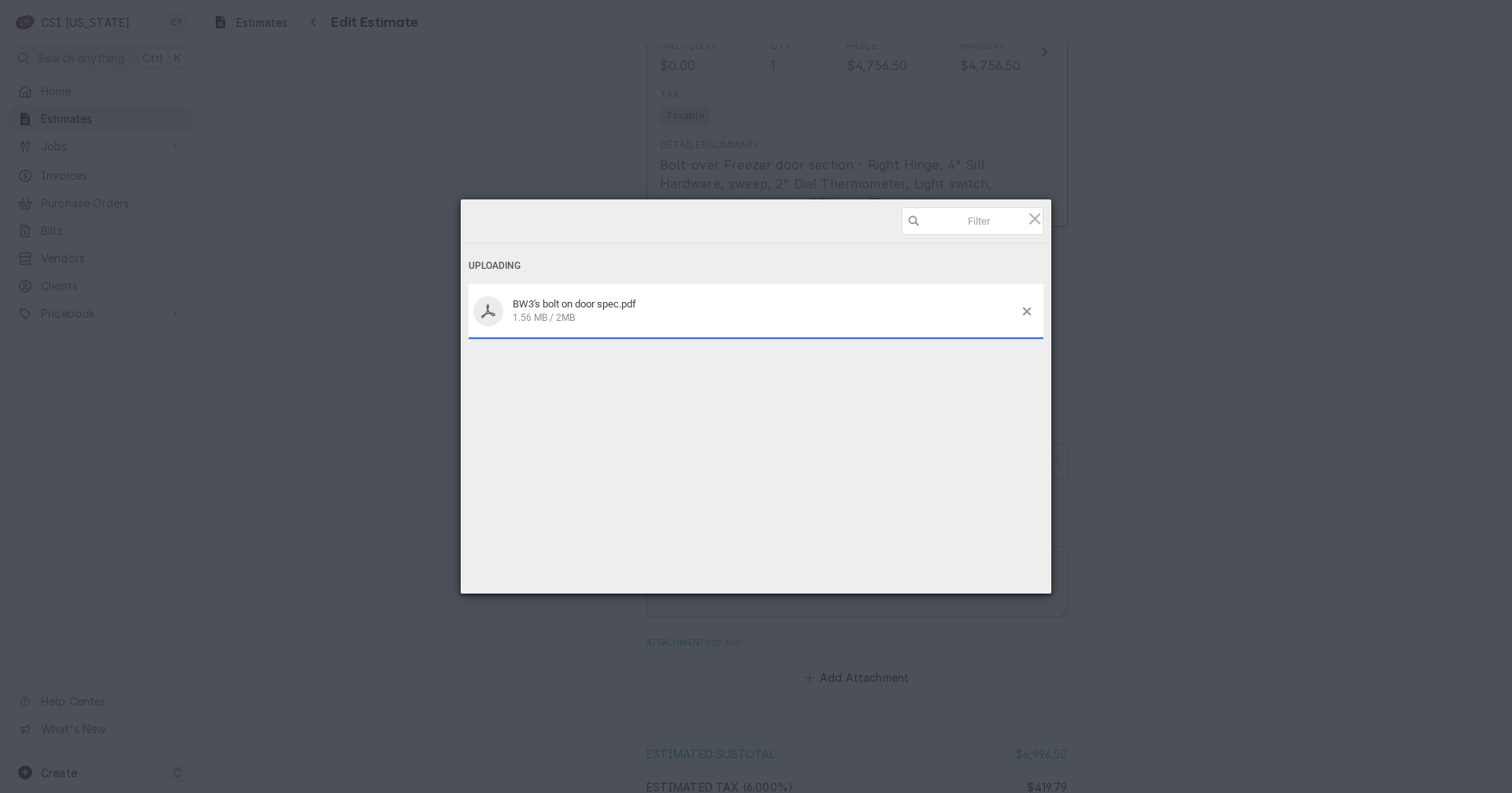
type textarea "x"
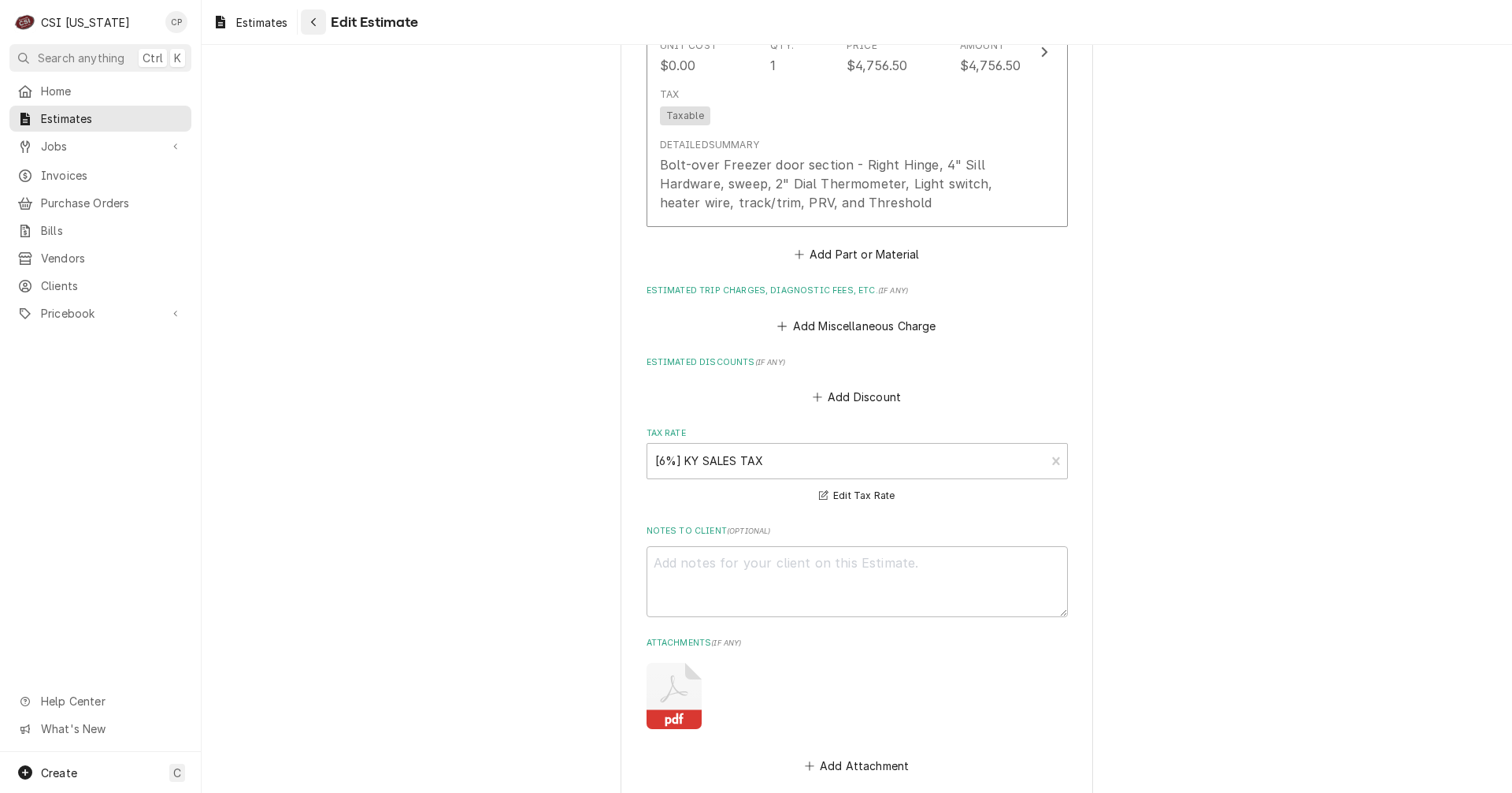
click at [317, 24] on icon "Navigate back" at bounding box center [313, 21] width 7 height 11
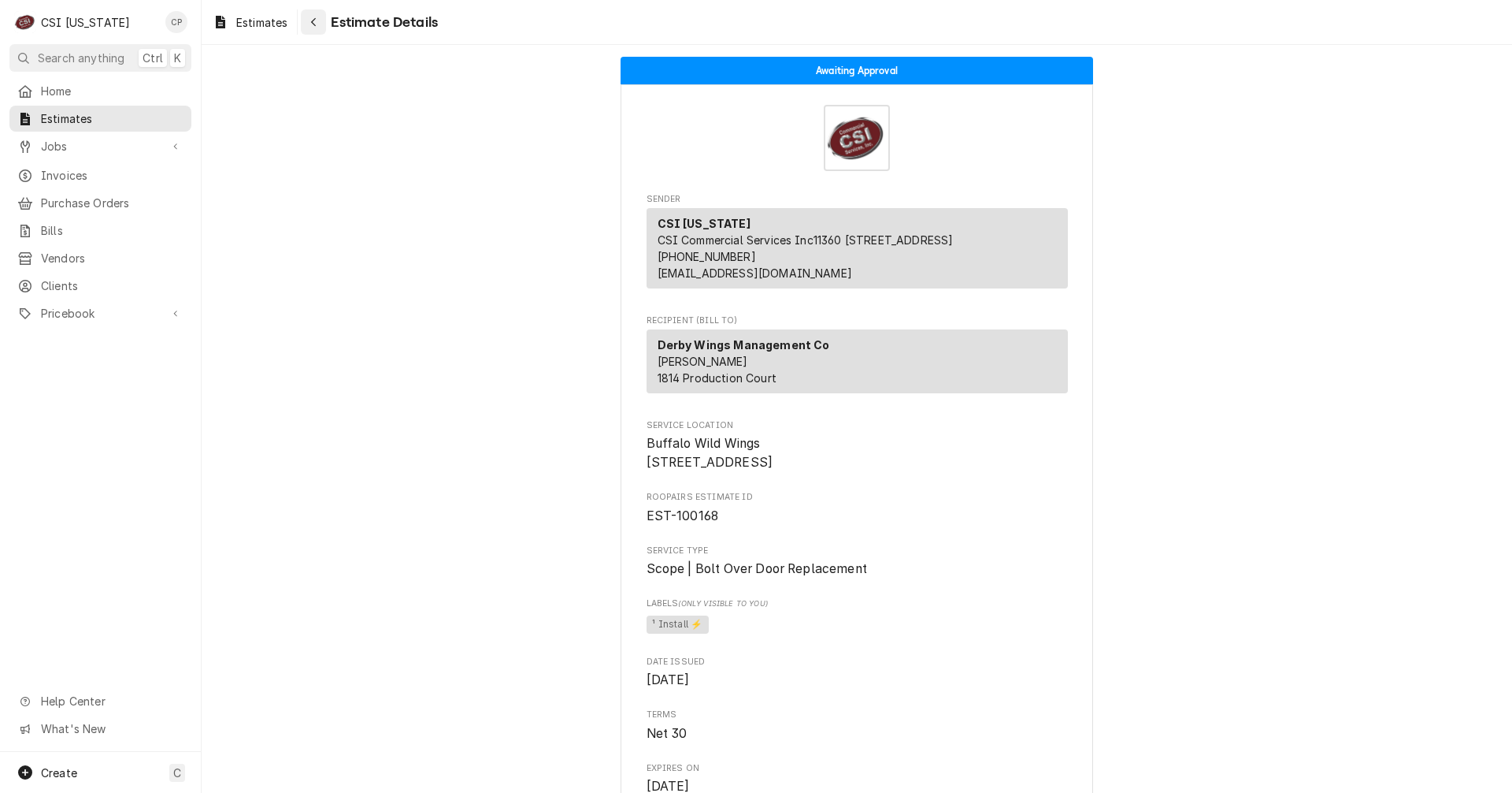
click at [317, 14] on div "Navigate back" at bounding box center [313, 22] width 16 height 16
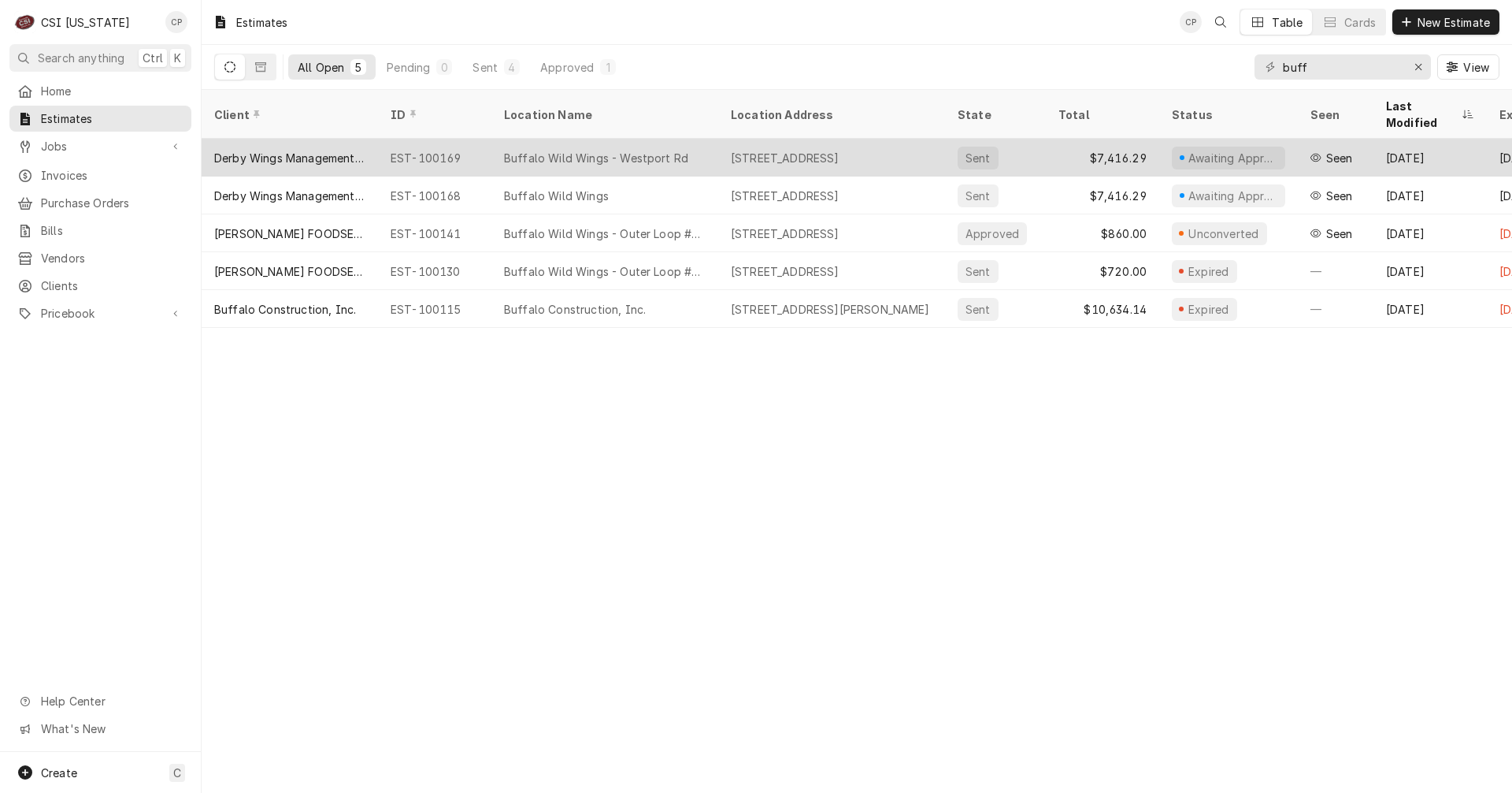
click at [617, 150] on div "Buffalo Wild Wings - Westport Rd" at bounding box center [596, 158] width 184 height 16
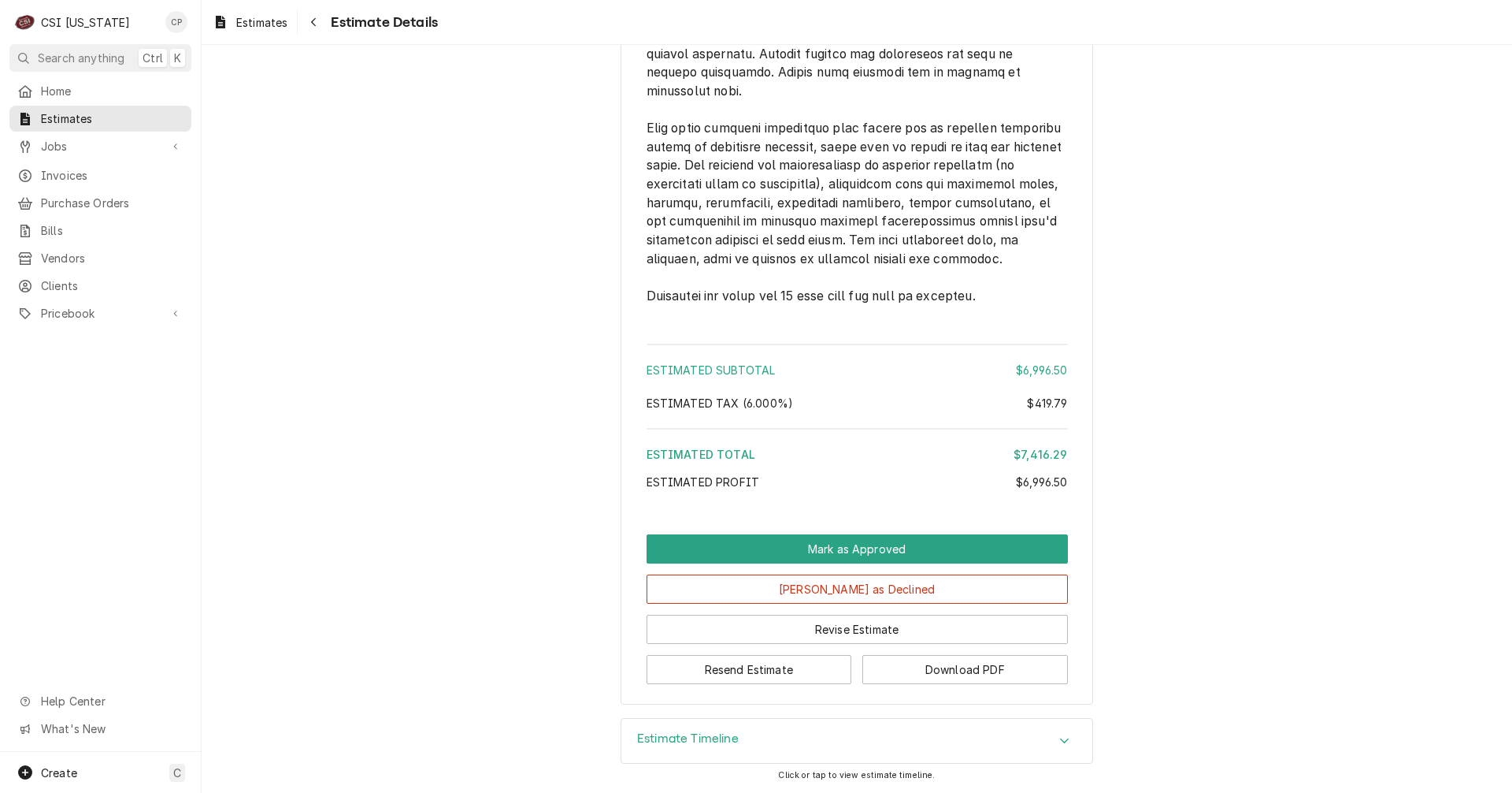
scroll to position [2531, 0]
click at [851, 635] on button "Revise Estimate" at bounding box center [857, 629] width 421 height 29
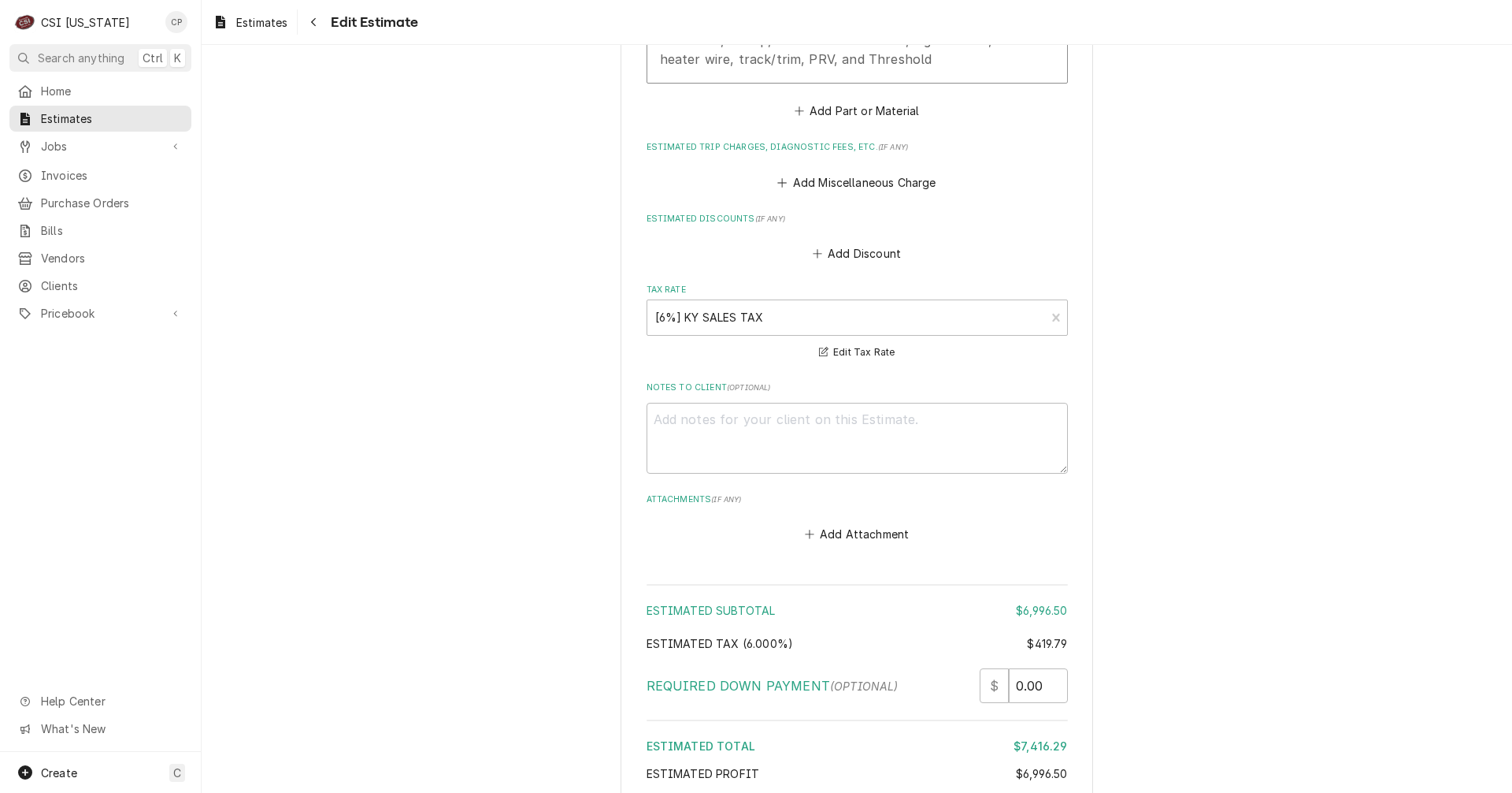
scroll to position [2758, 0]
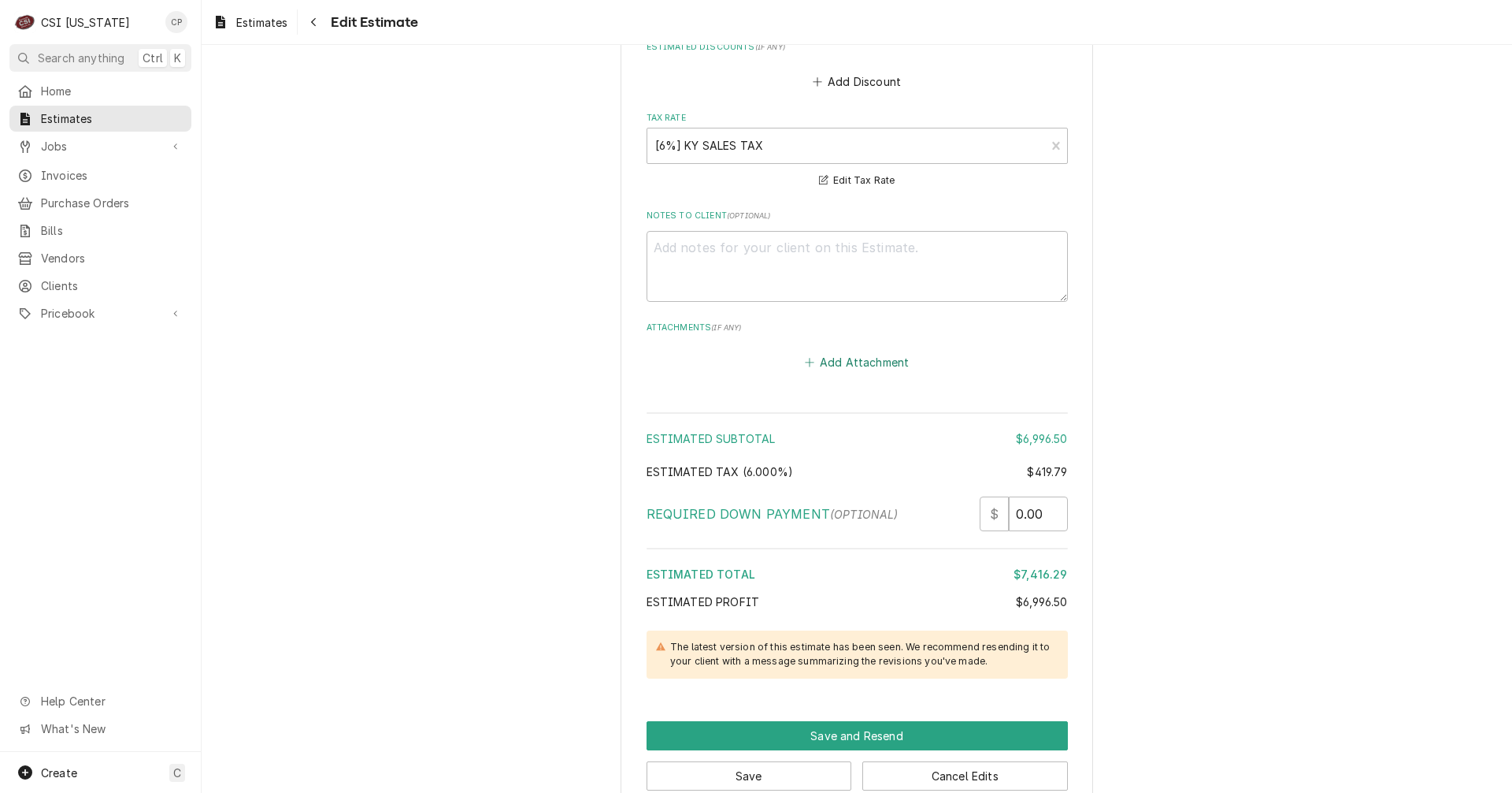
click at [868, 366] on button "Add Attachment" at bounding box center [857, 363] width 111 height 22
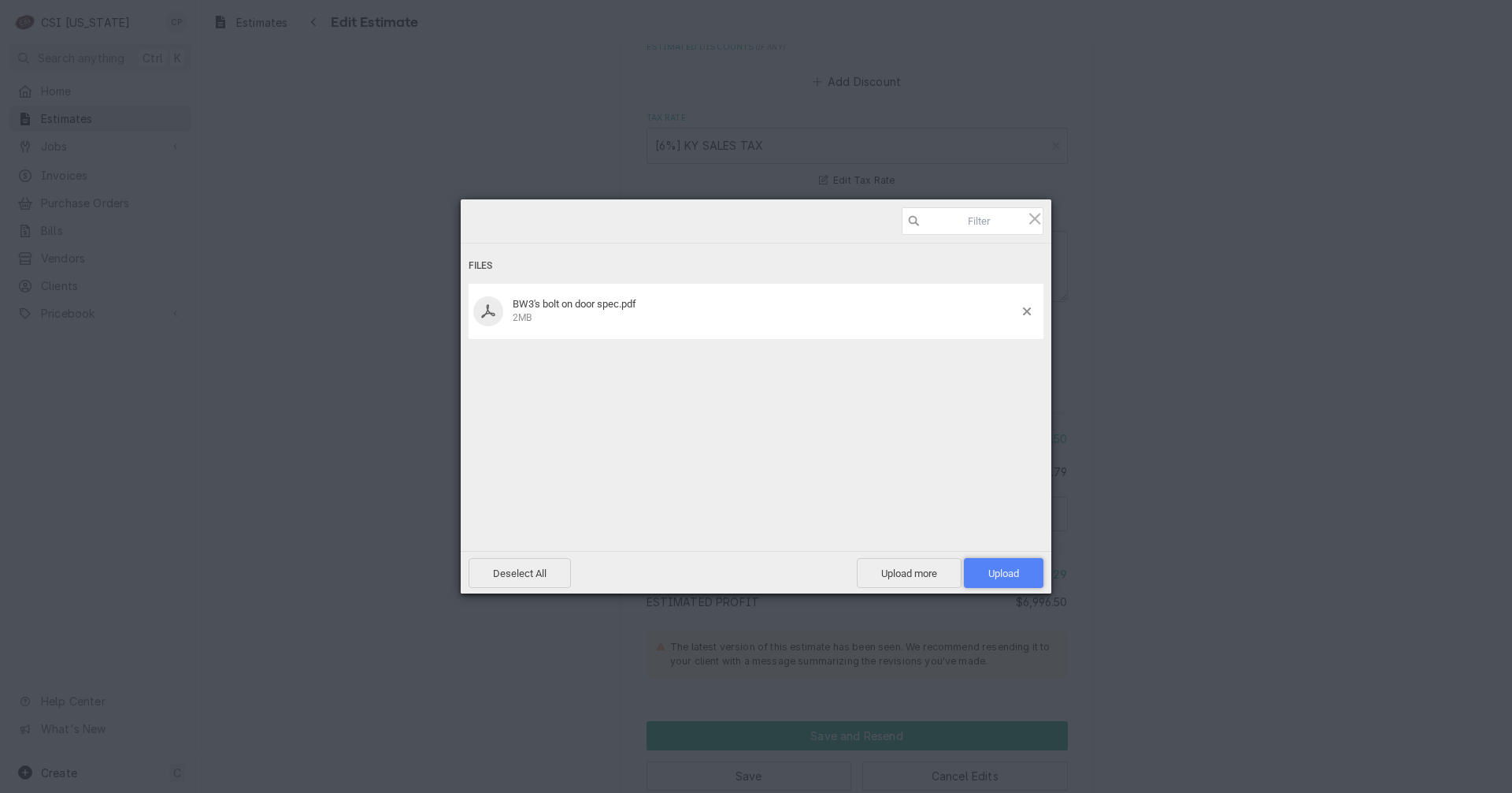
click at [1012, 563] on span "Upload 1" at bounding box center [1003, 572] width 79 height 30
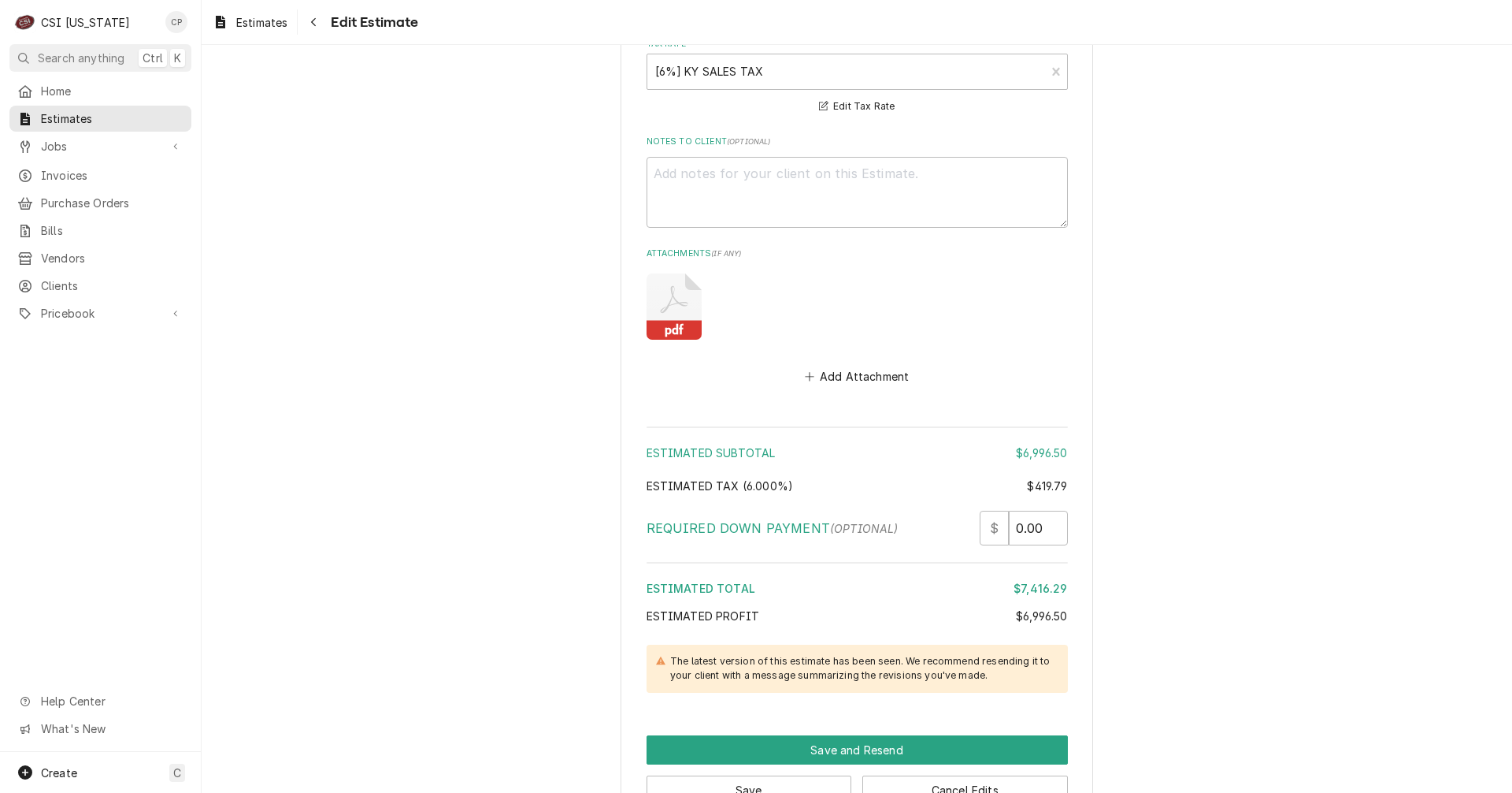
scroll to position [2951, 0]
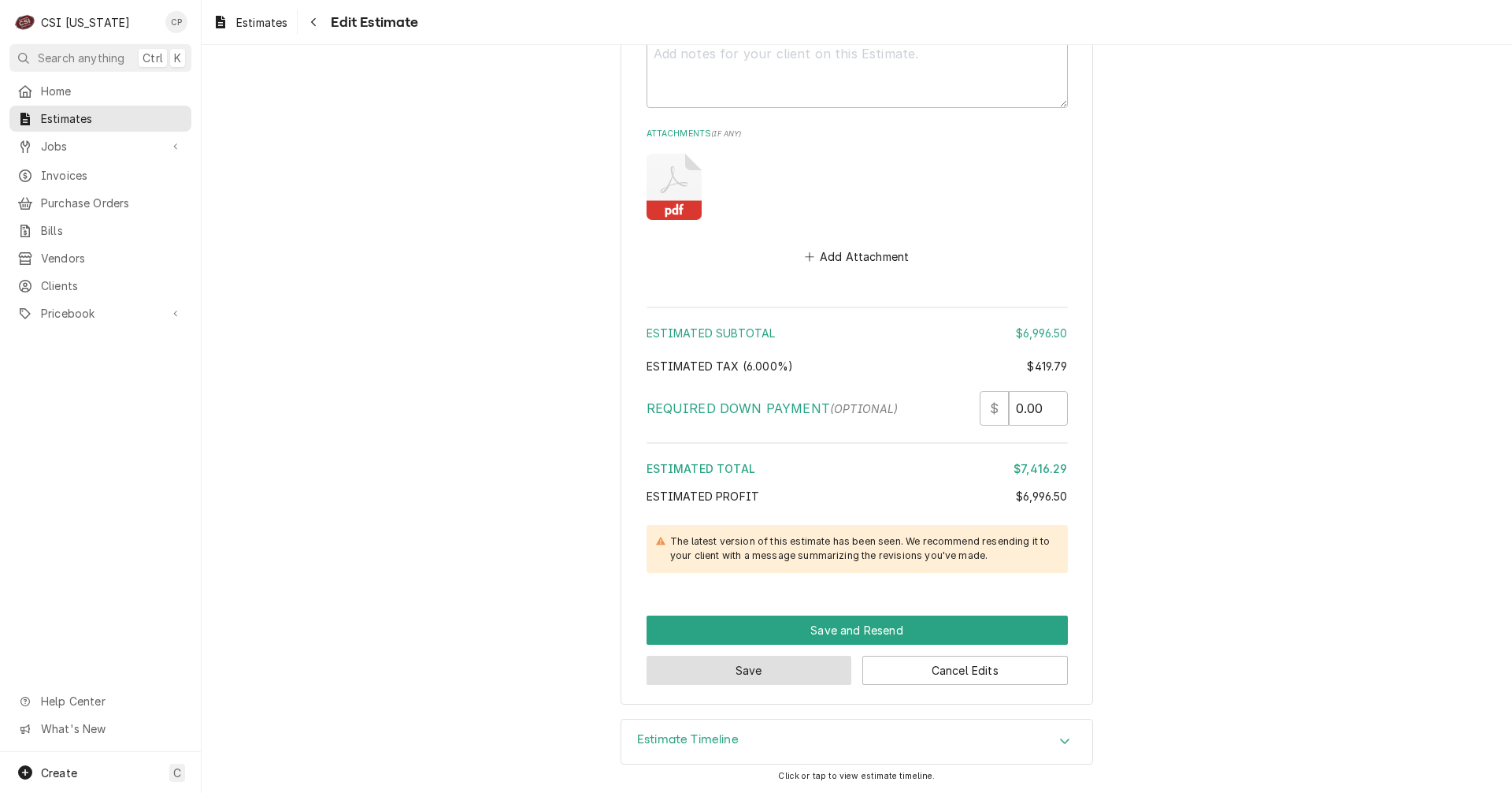
click at [814, 669] on button "Save" at bounding box center [749, 670] width 205 height 29
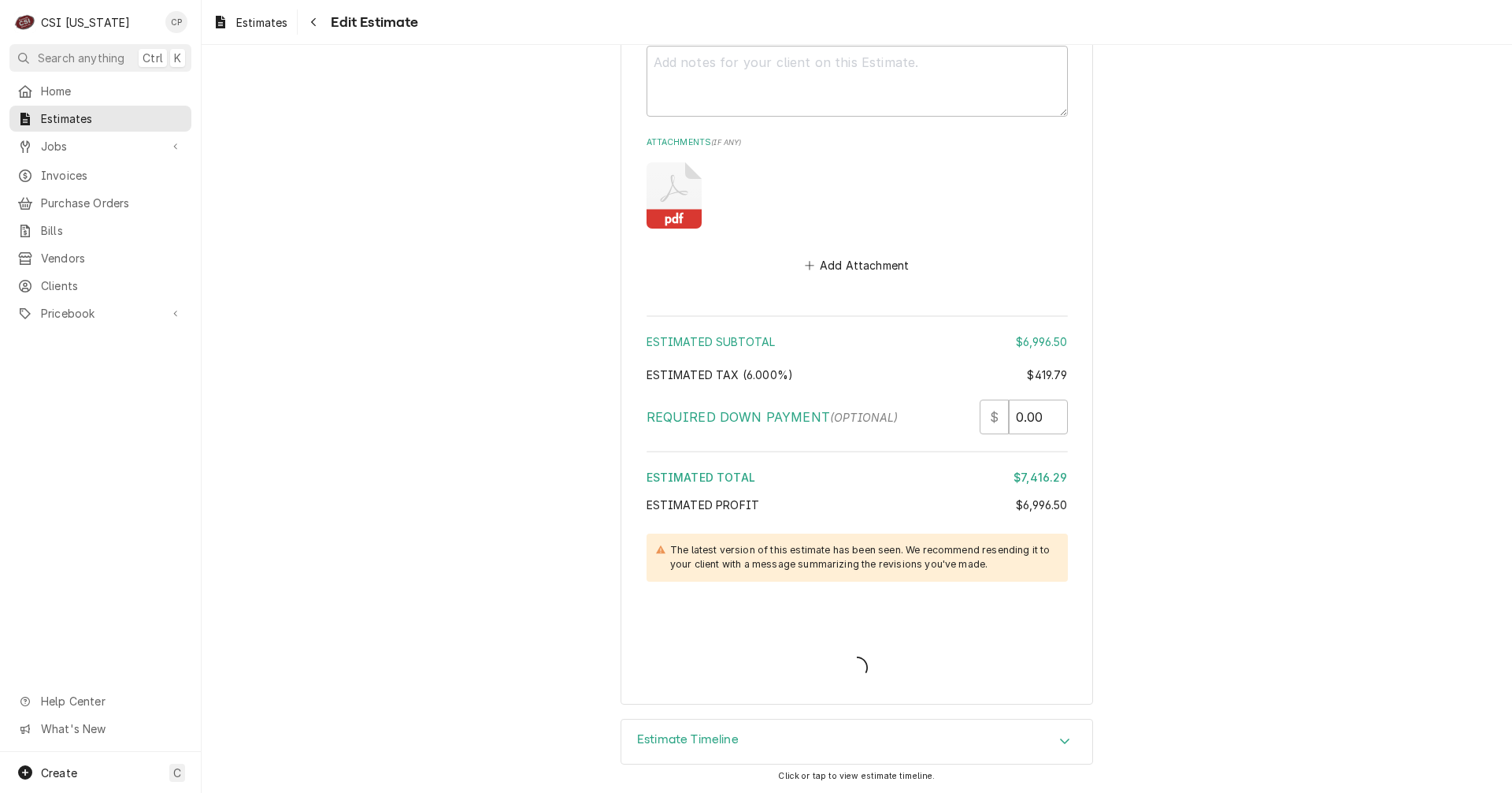
type textarea "x"
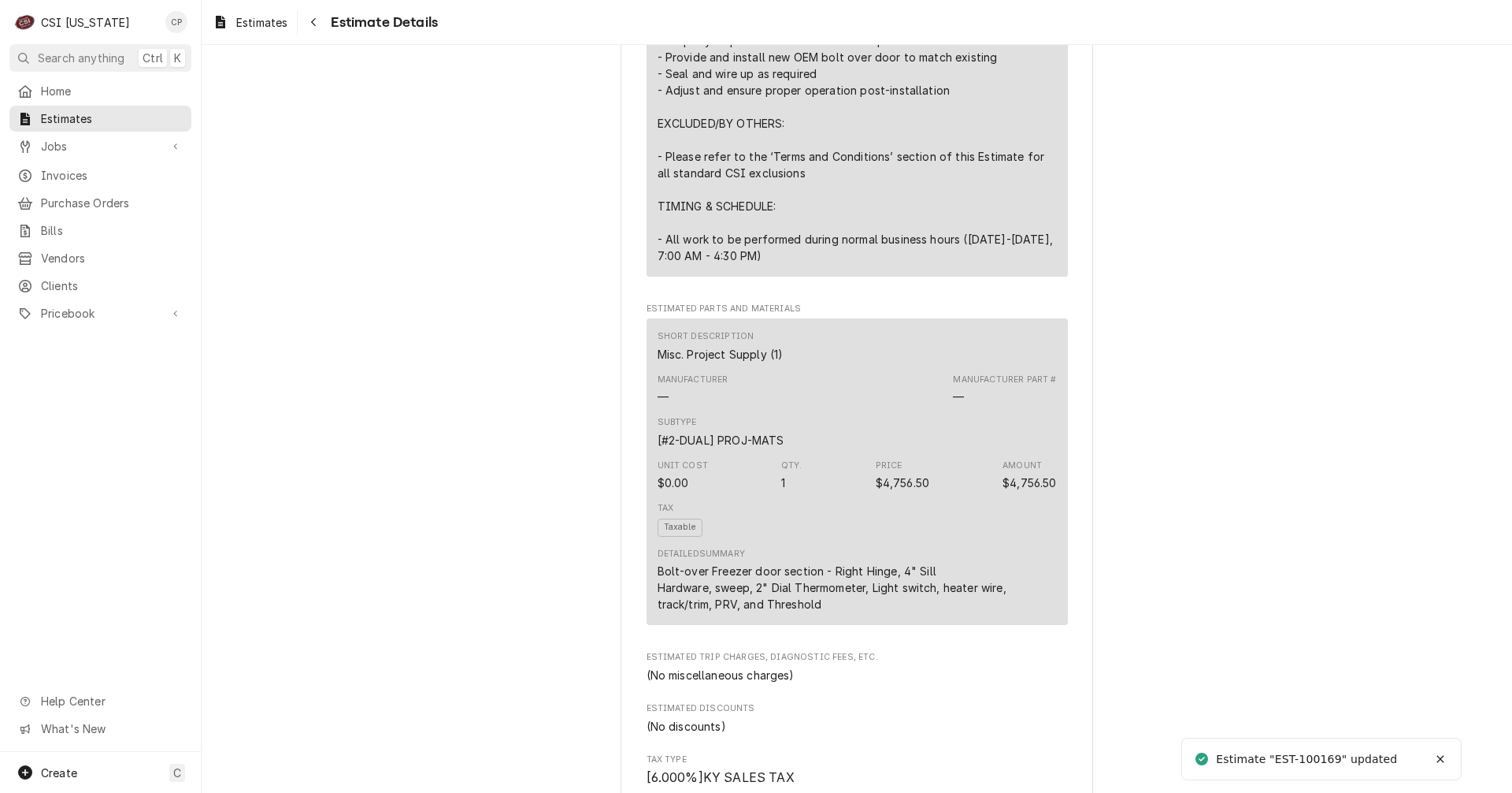
scroll to position [1261, 0]
click at [315, 23] on icon "Navigate back" at bounding box center [313, 21] width 7 height 11
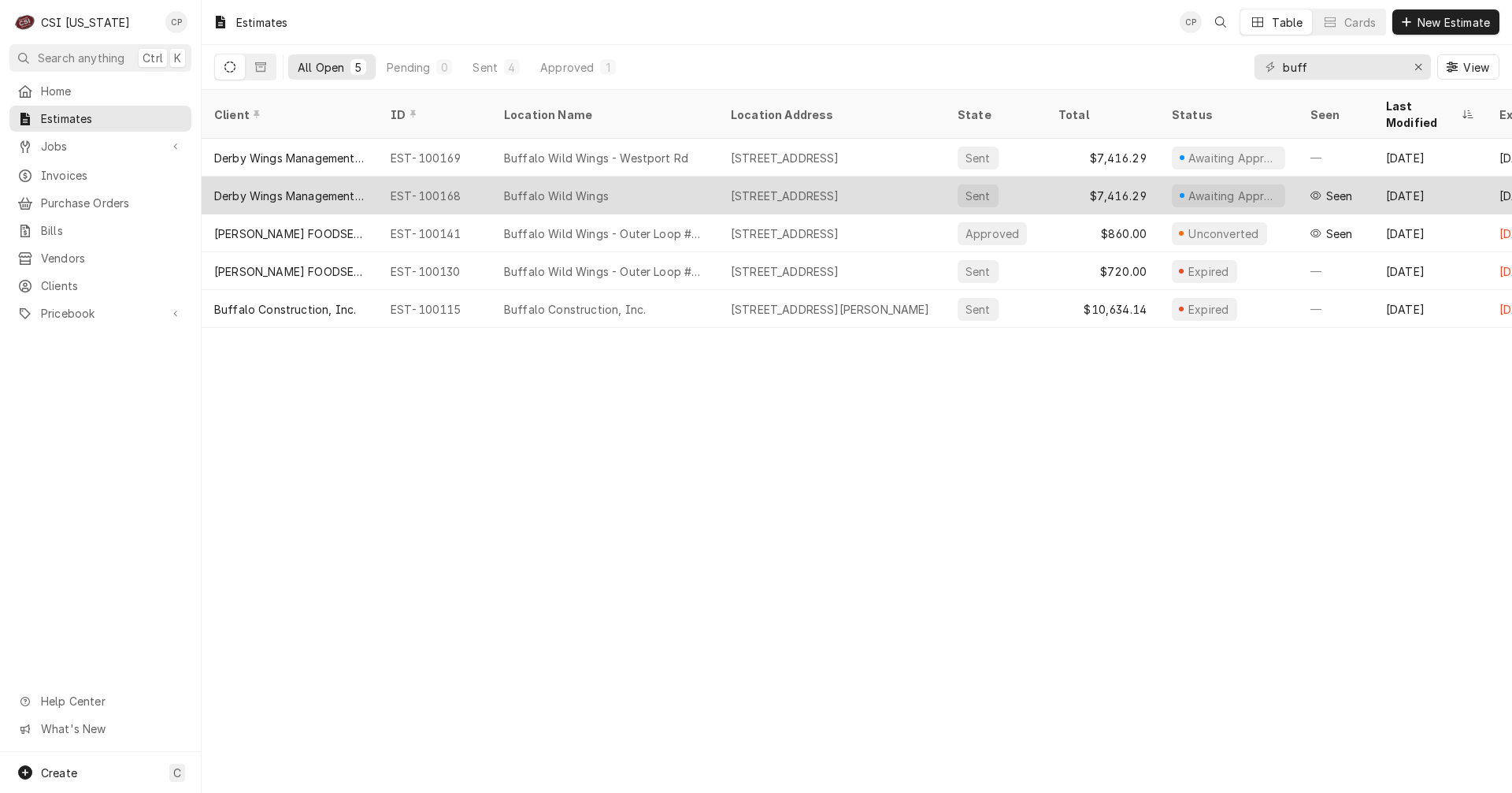
click at [793, 187] on div "[STREET_ADDRESS]" at bounding box center [785, 195] width 109 height 16
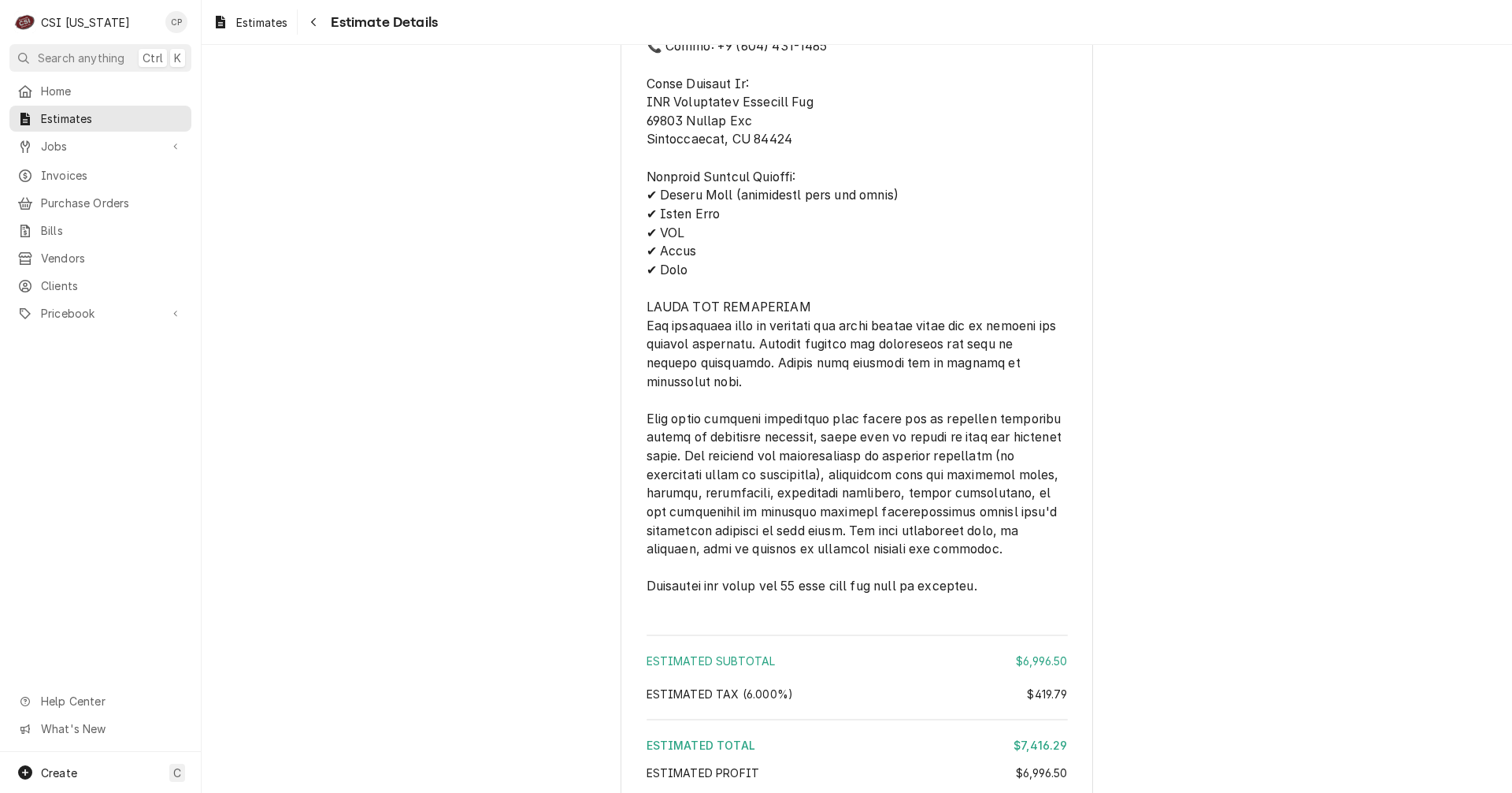
scroll to position [2531, 0]
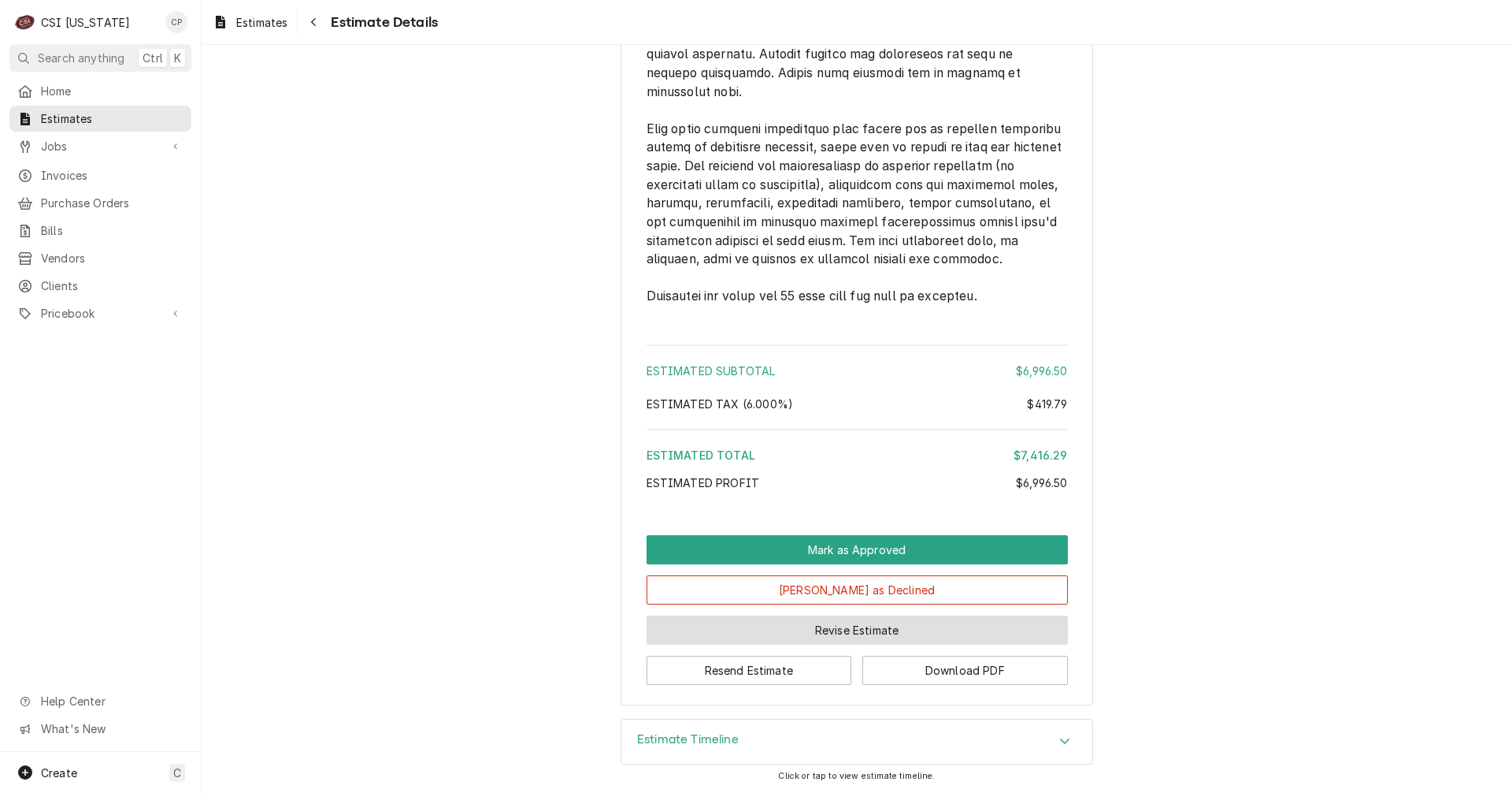
click at [838, 635] on button "Revise Estimate" at bounding box center [857, 630] width 421 height 29
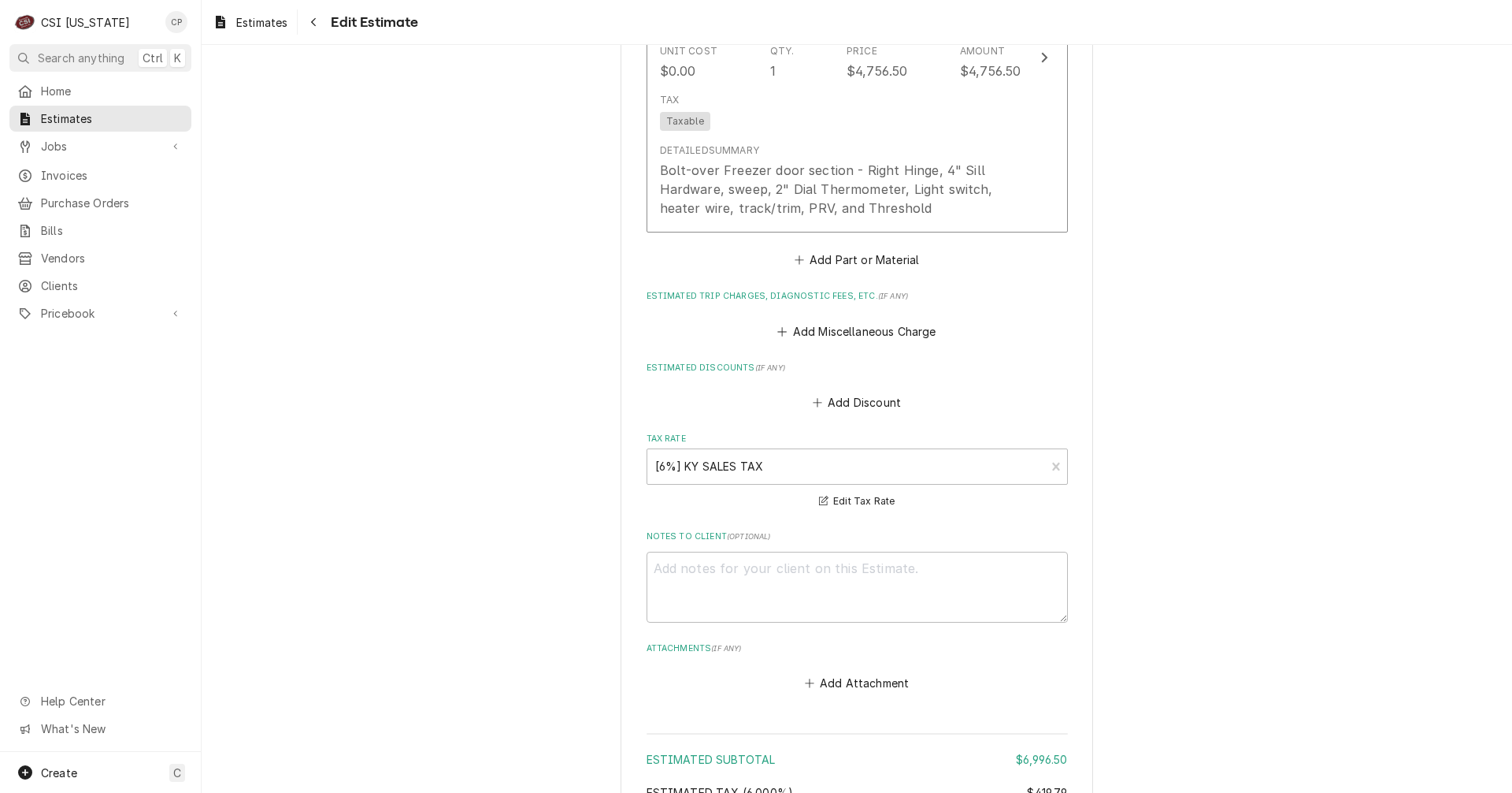
scroll to position [2443, 0]
click at [872, 681] on button "Add Attachment" at bounding box center [857, 678] width 111 height 22
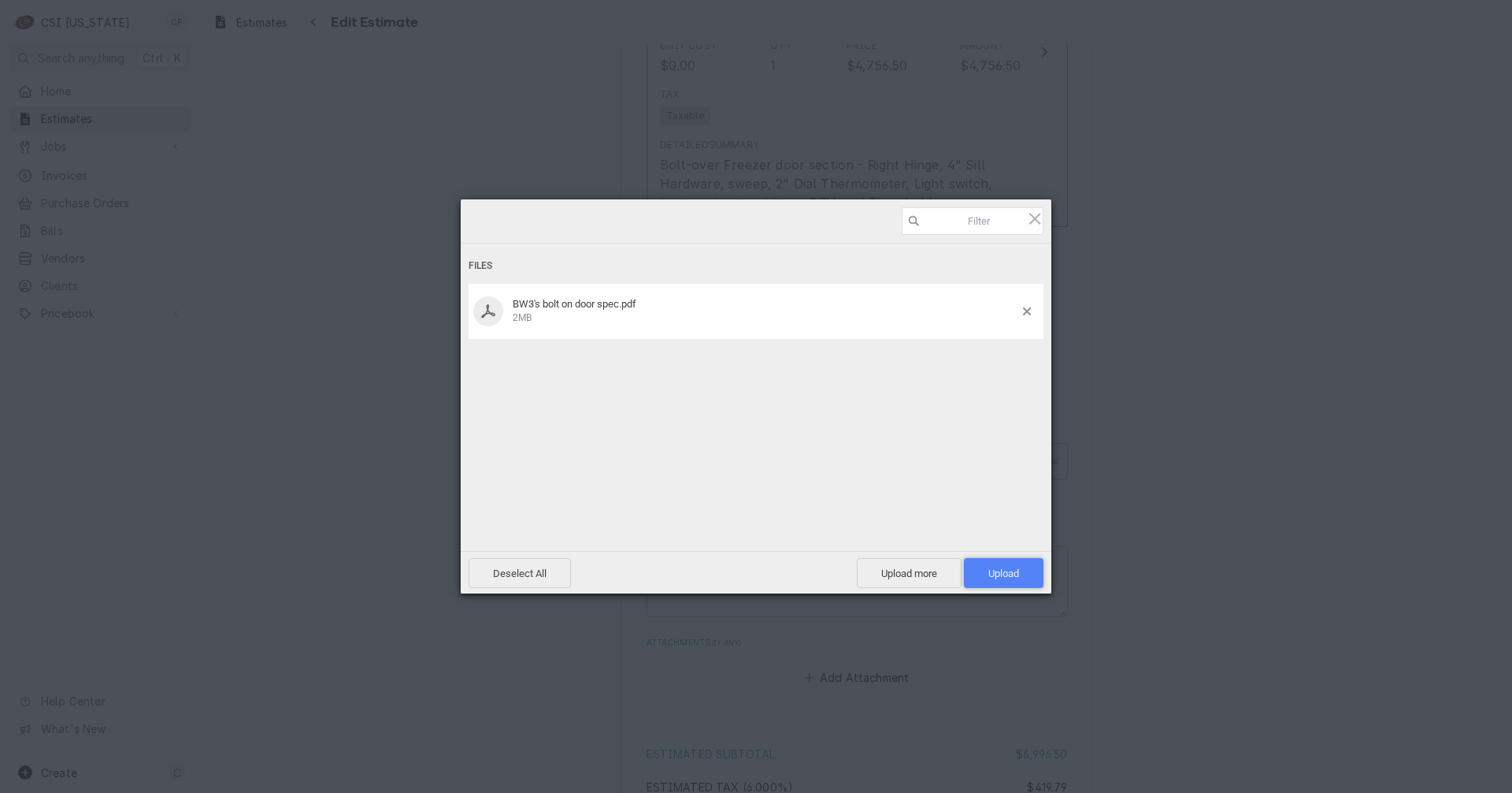
click at [997, 570] on span "Upload 1" at bounding box center [1004, 573] width 31 height 12
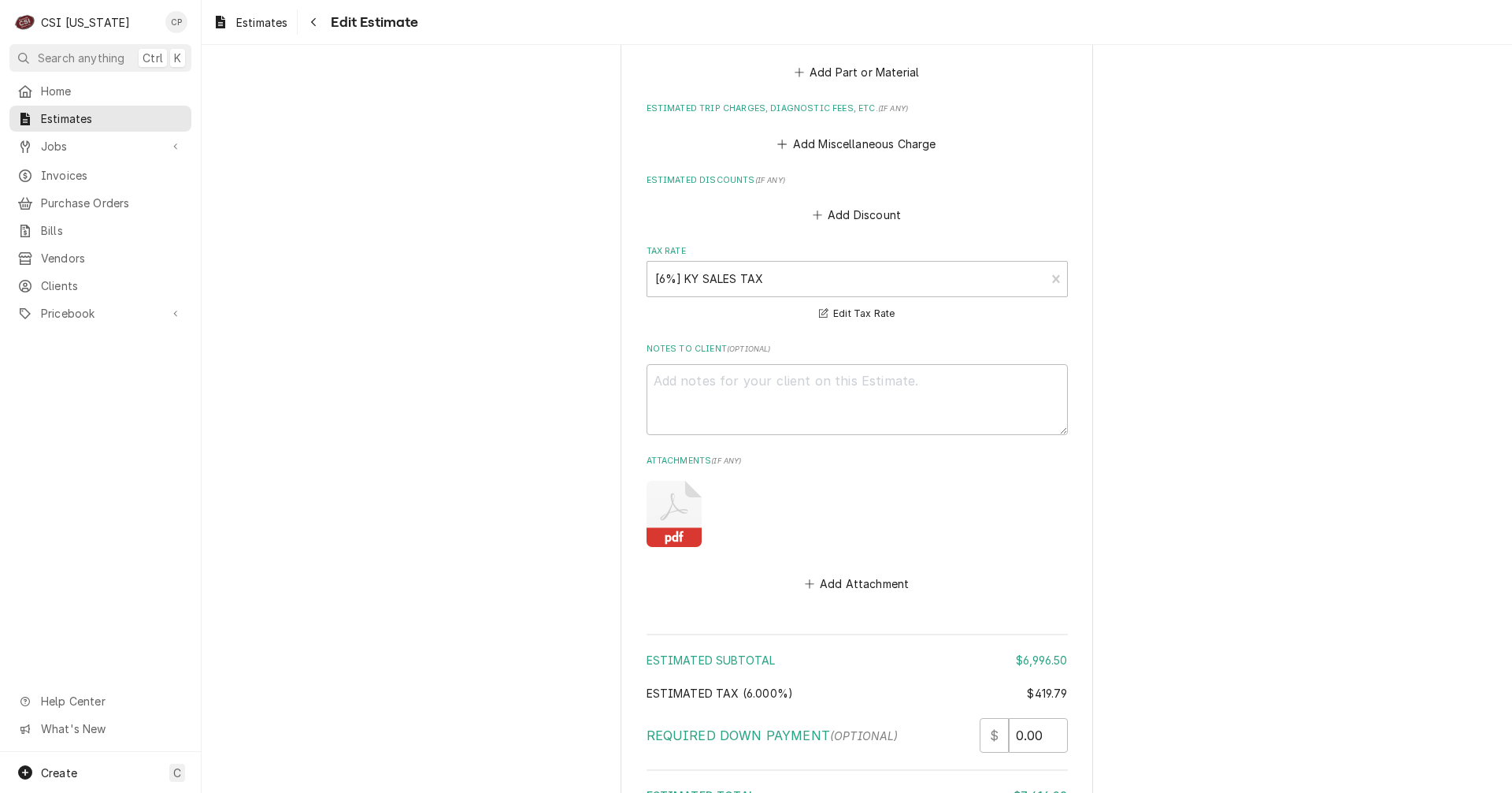
scroll to position [2951, 0]
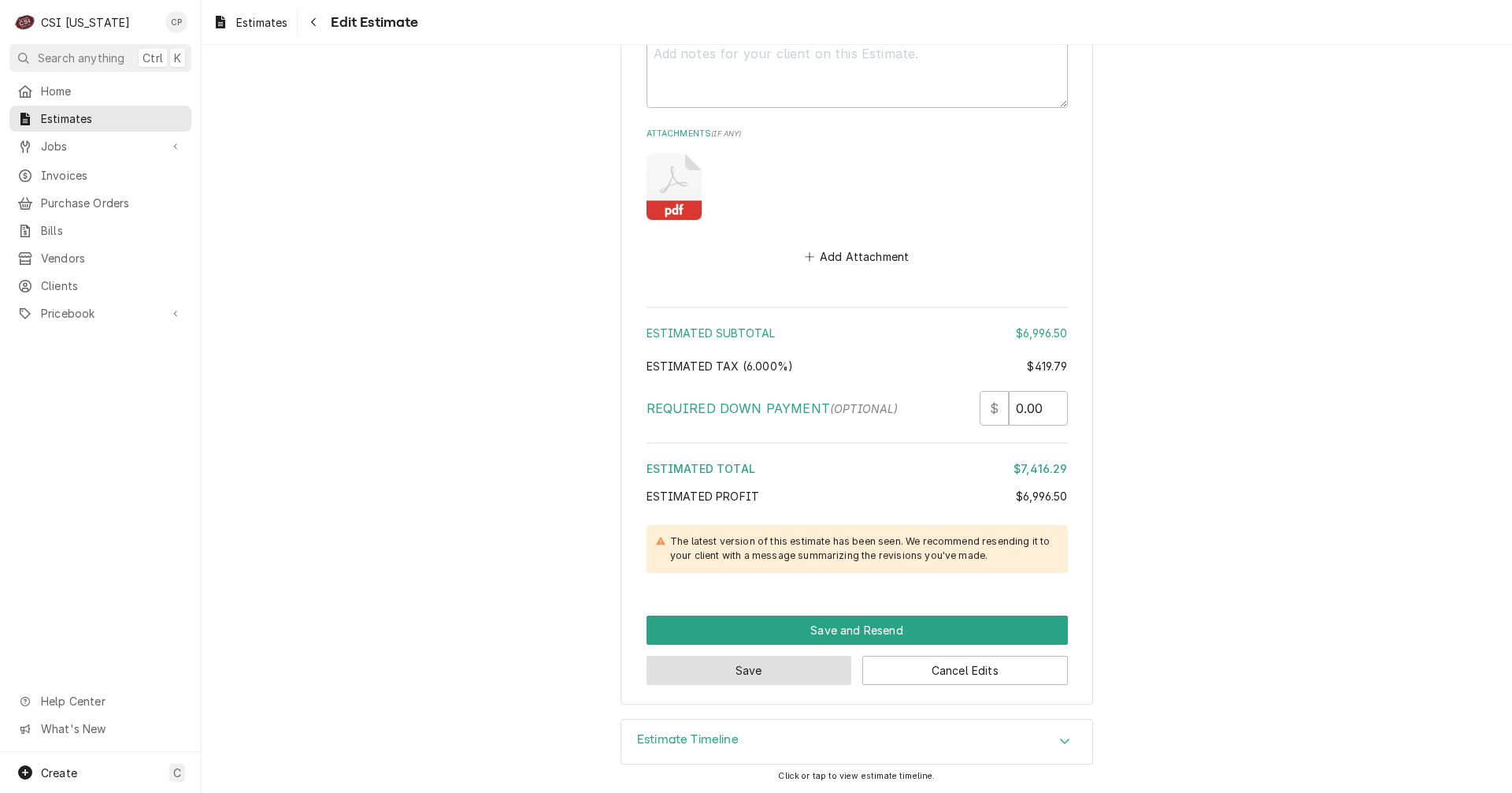
click at [778, 678] on button "Save" at bounding box center [749, 670] width 205 height 29
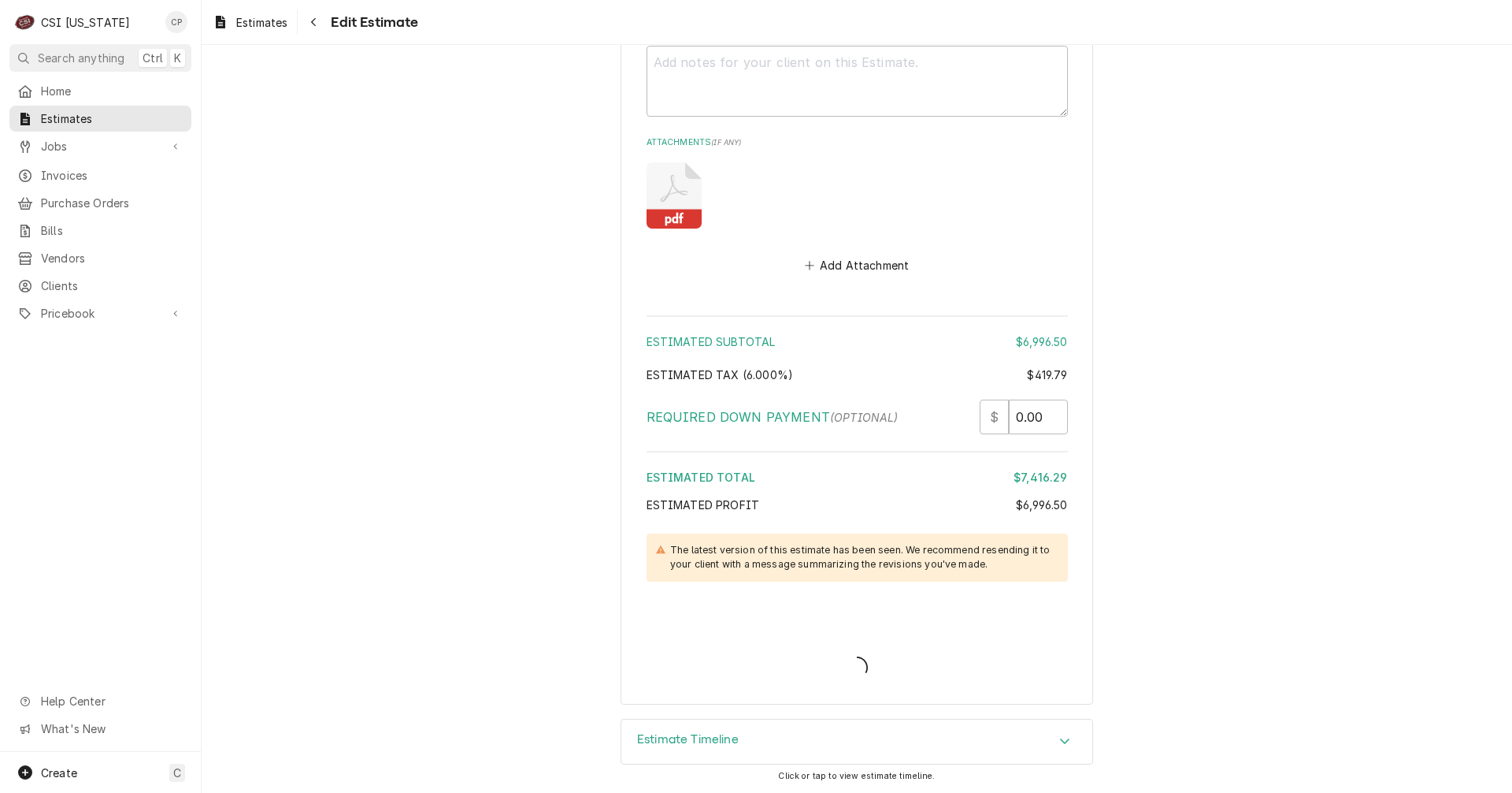
type textarea "x"
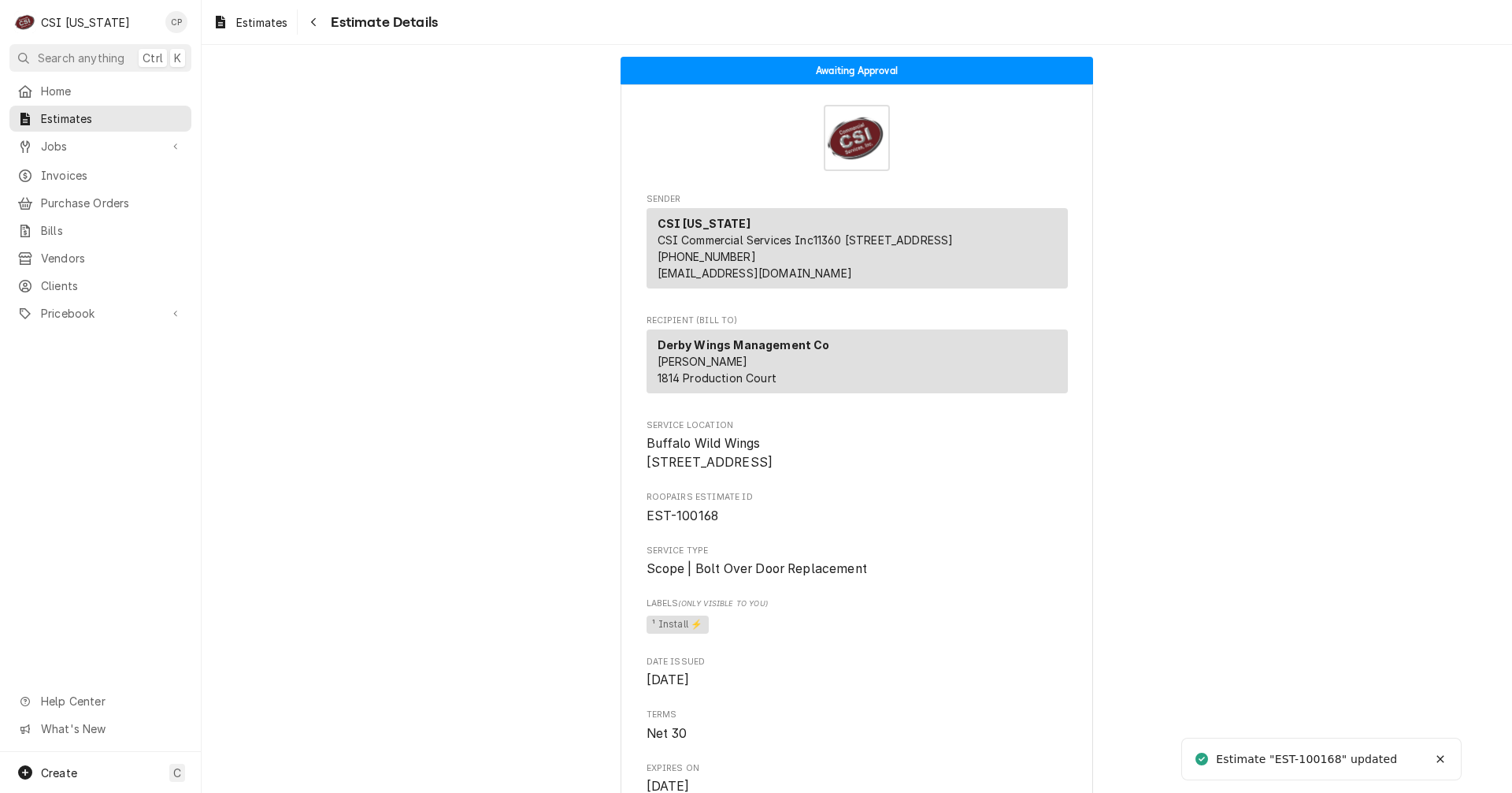
scroll to position [79, 0]
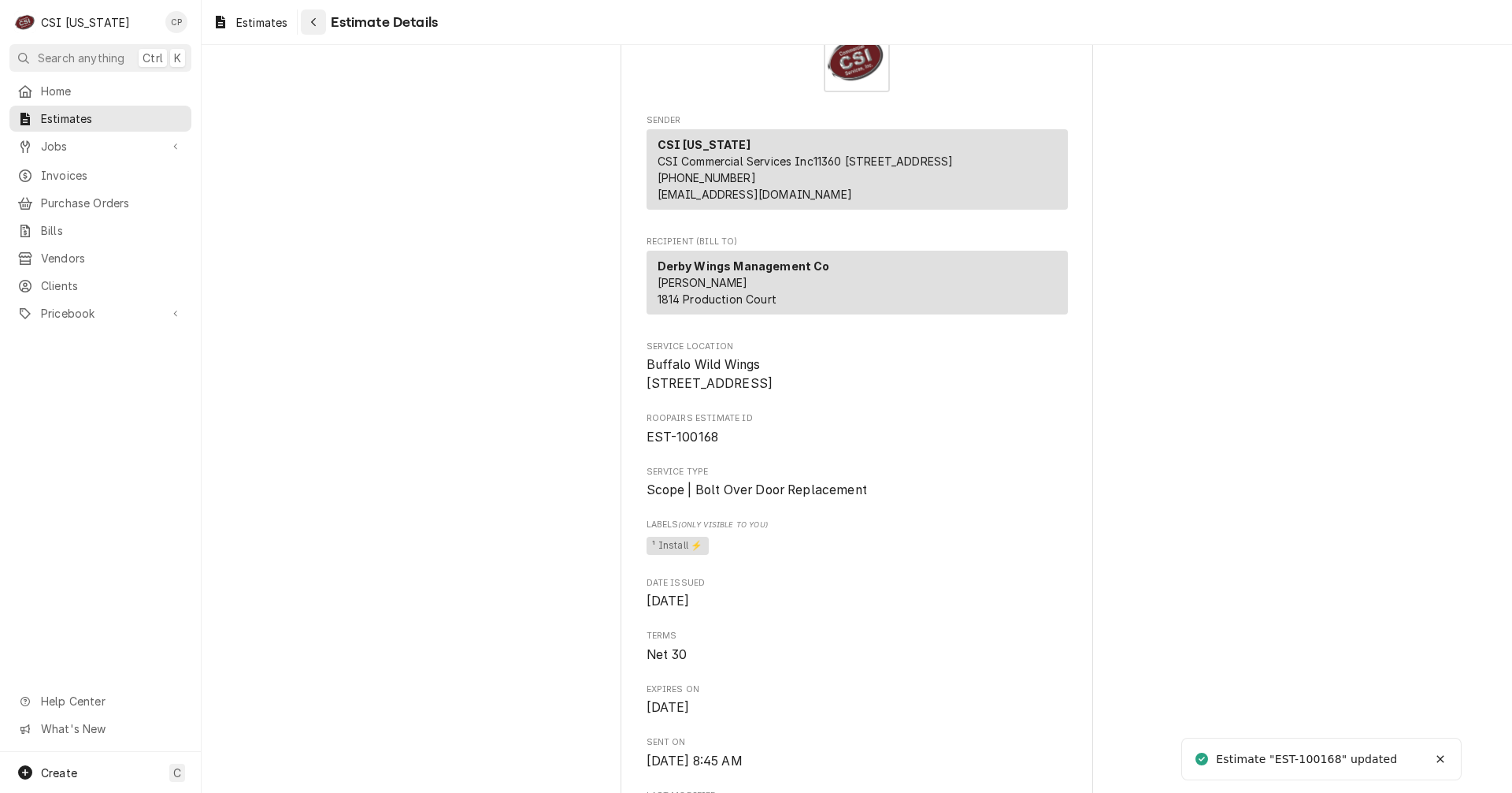
click at [325, 16] on button "Navigate back" at bounding box center [313, 22] width 26 height 26
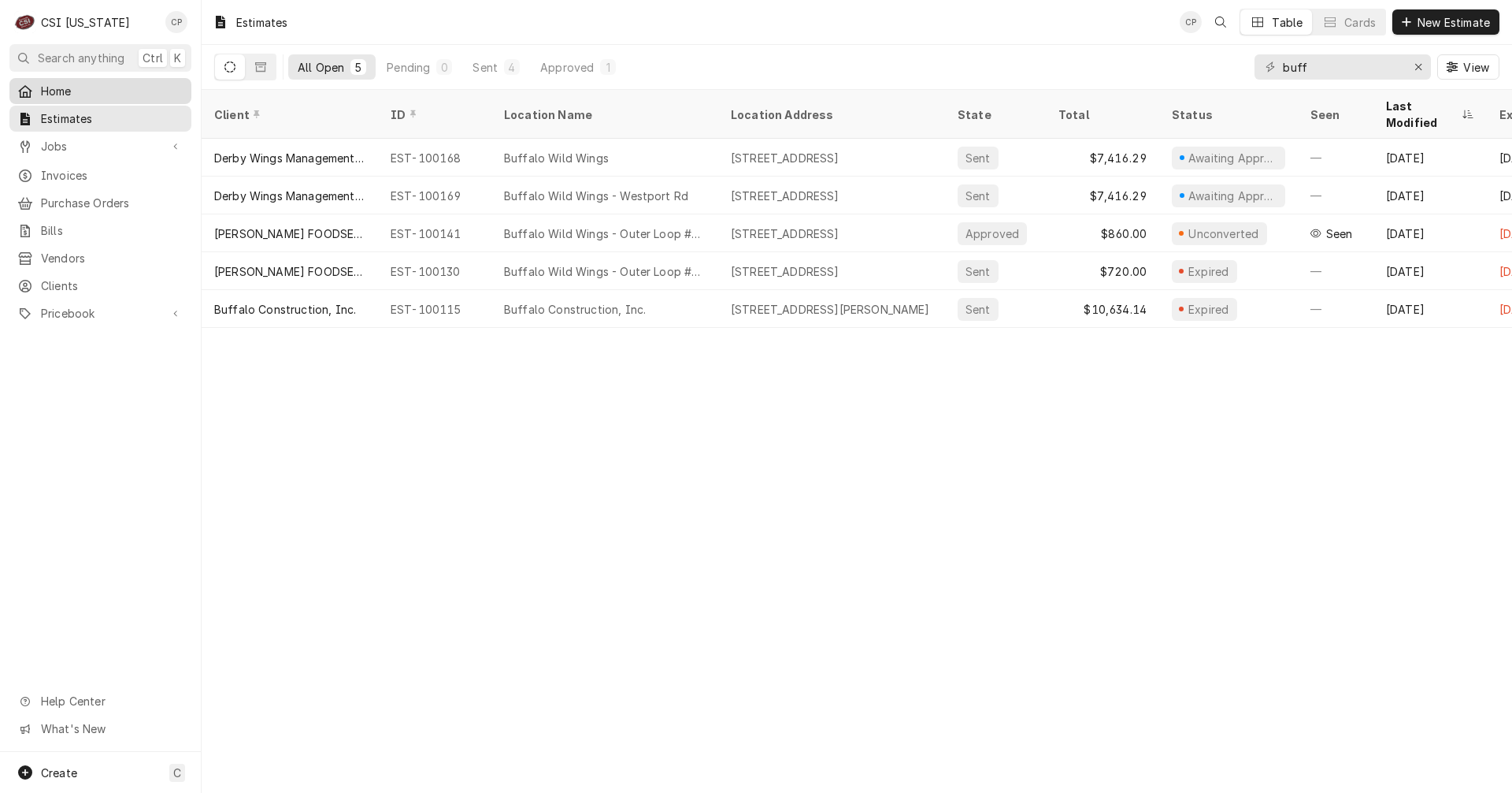
click at [158, 92] on span "Home" at bounding box center [112, 90] width 142 height 16
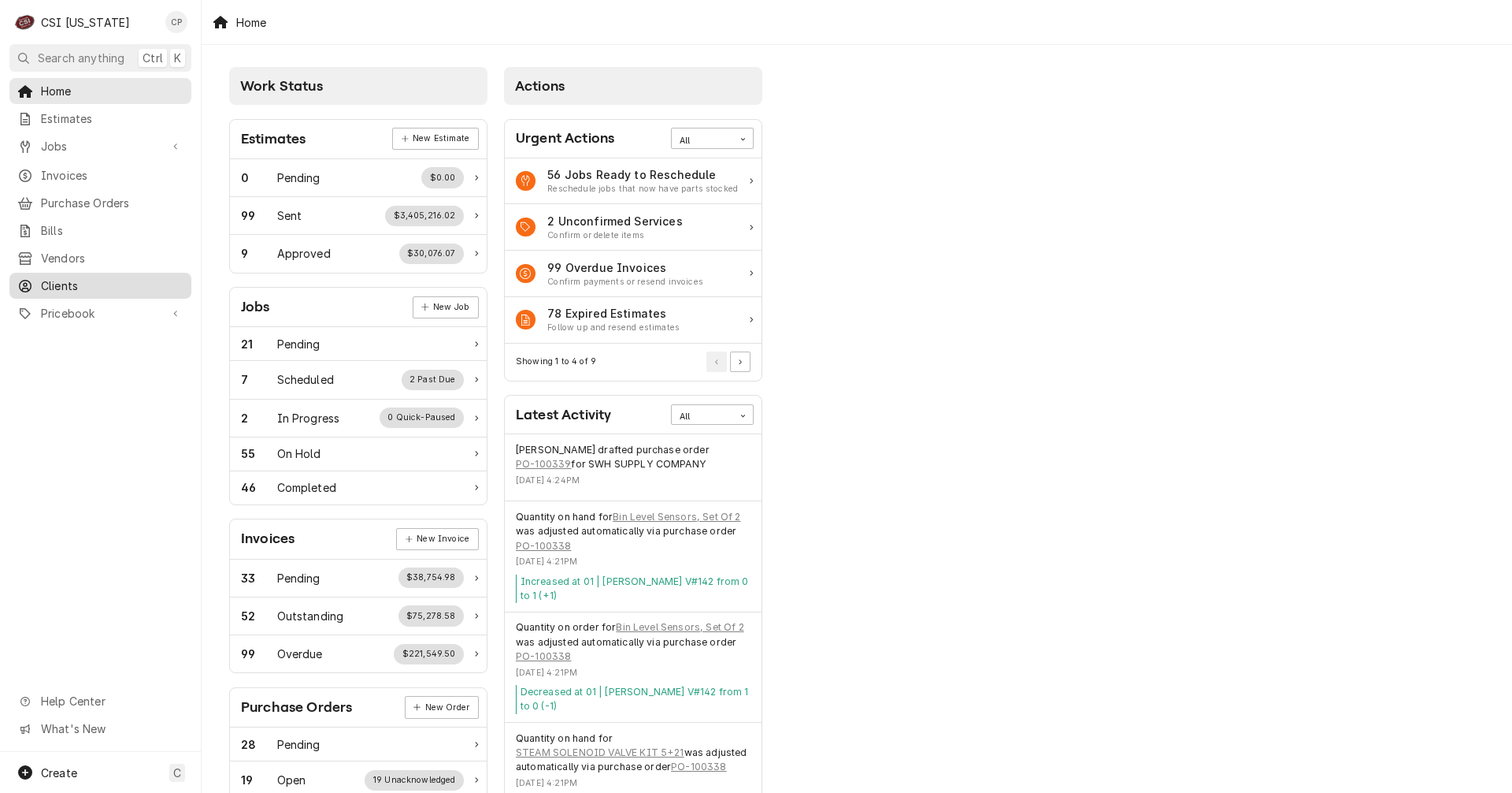
click at [71, 278] on span "Clients" at bounding box center [112, 285] width 142 height 16
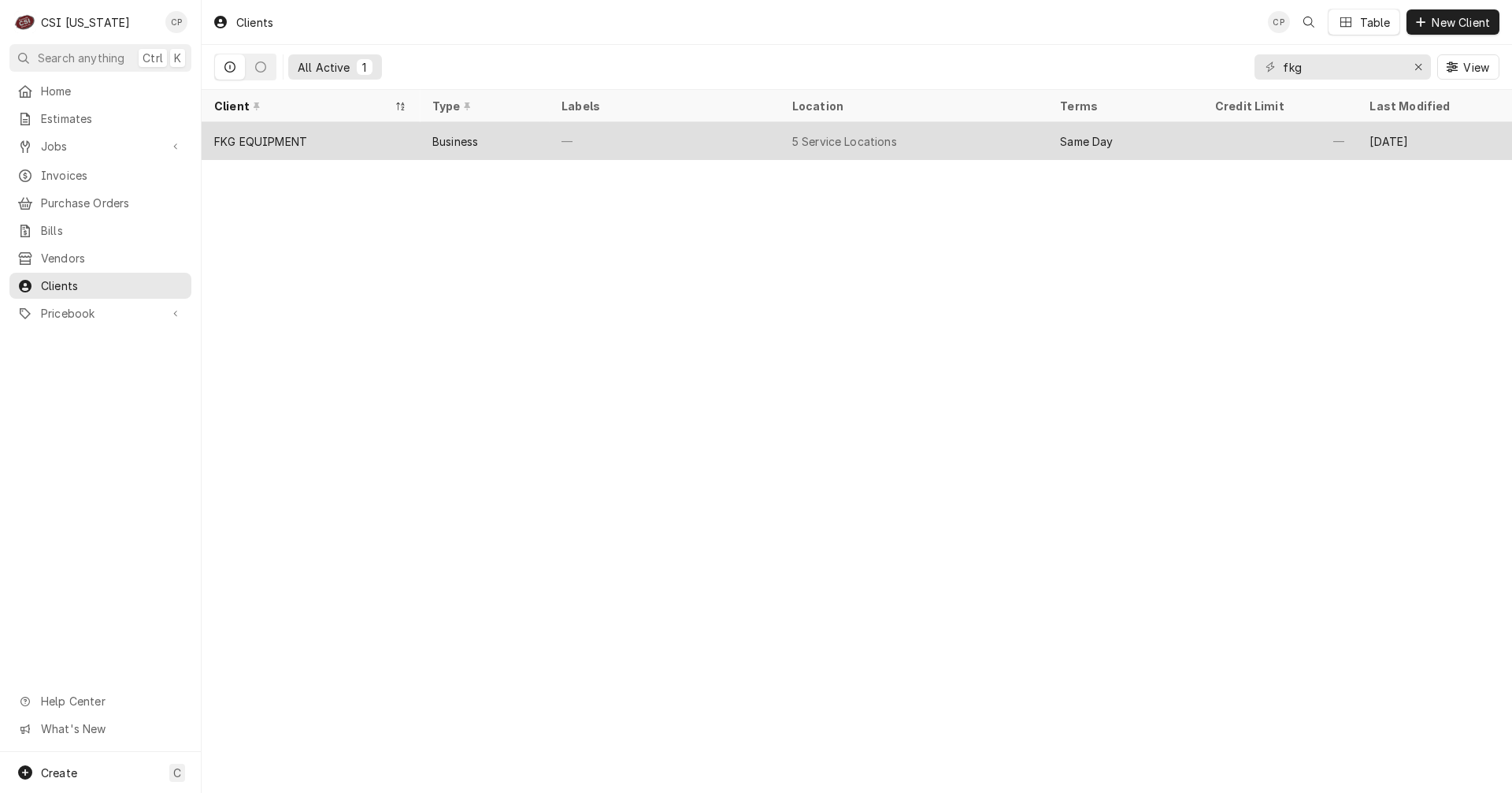
click at [682, 135] on div "—" at bounding box center [664, 141] width 231 height 37
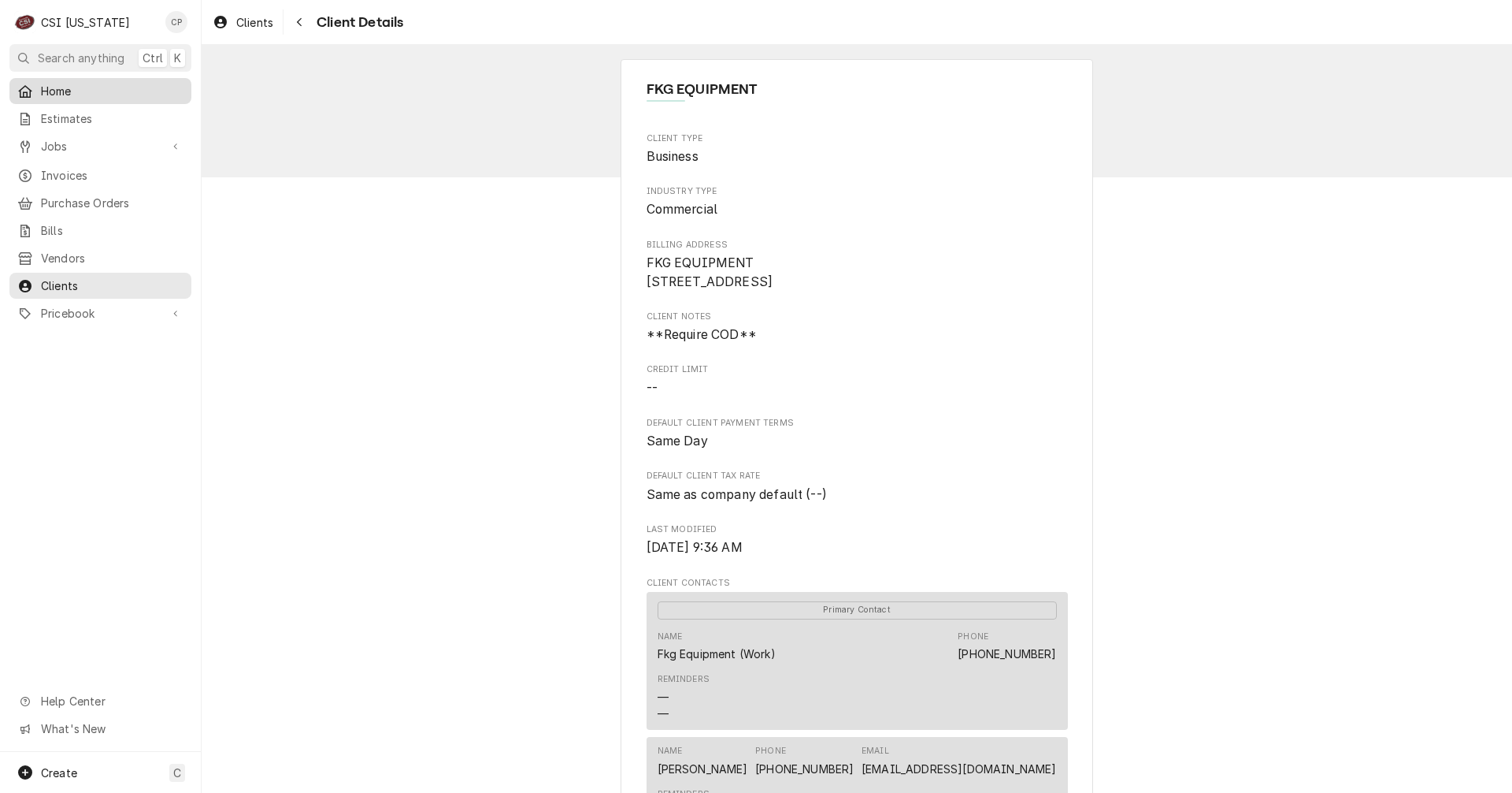
click at [49, 84] on span "Home" at bounding box center [112, 90] width 142 height 16
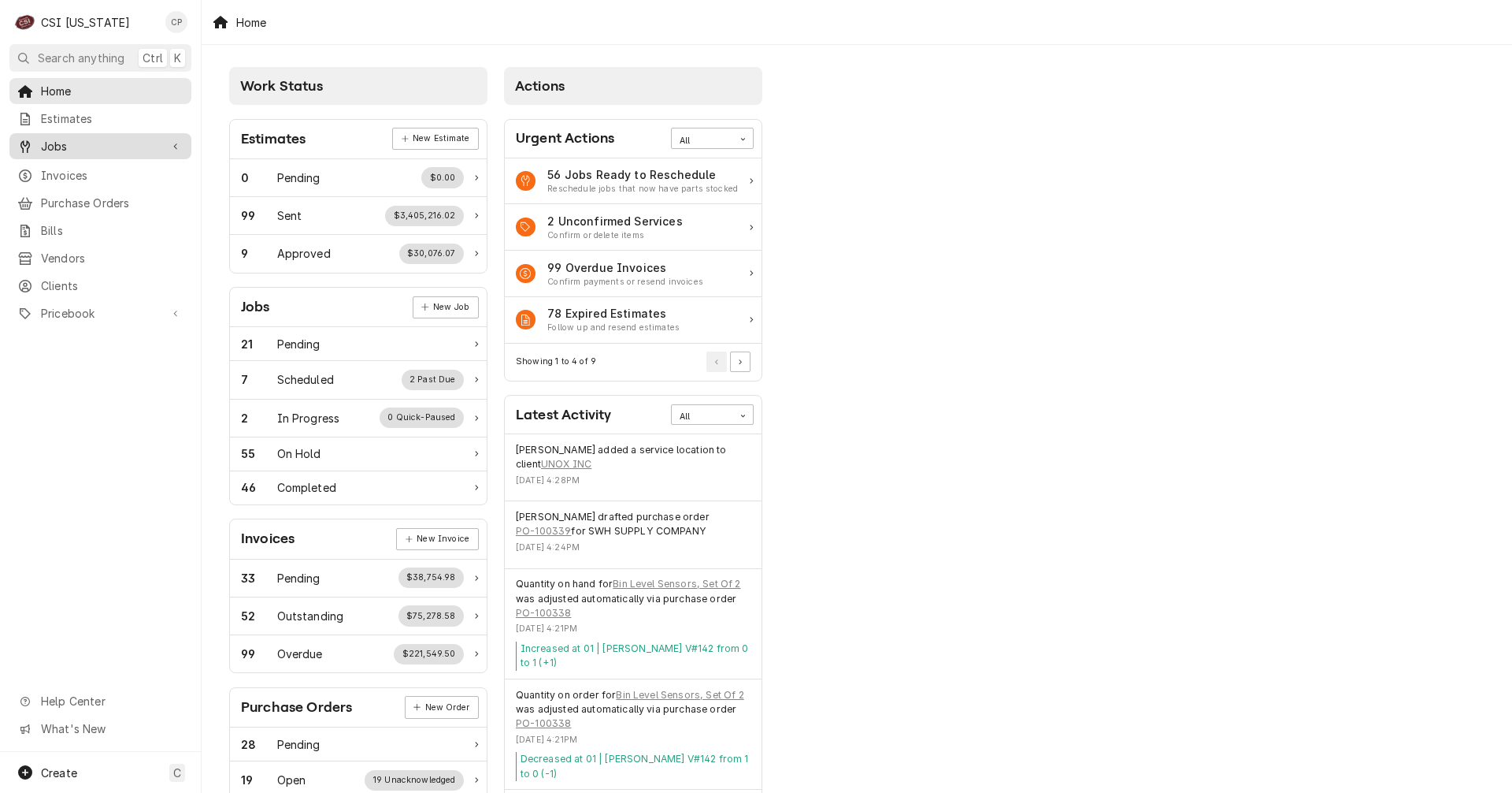
click at [48, 148] on span "Jobs" at bounding box center [100, 146] width 119 height 16
click at [69, 175] on span "Jobs" at bounding box center [112, 173] width 142 height 16
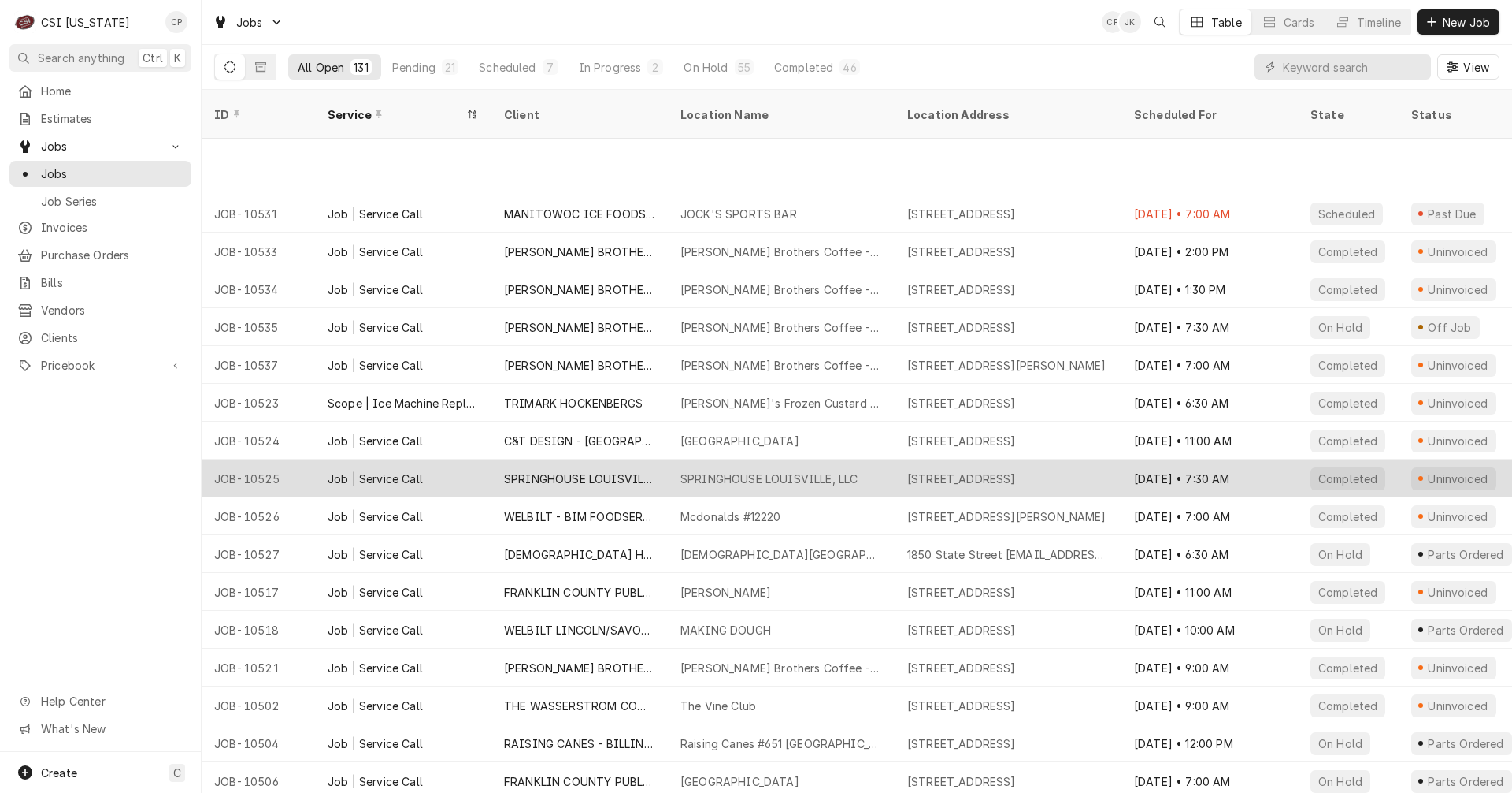
scroll to position [965, 0]
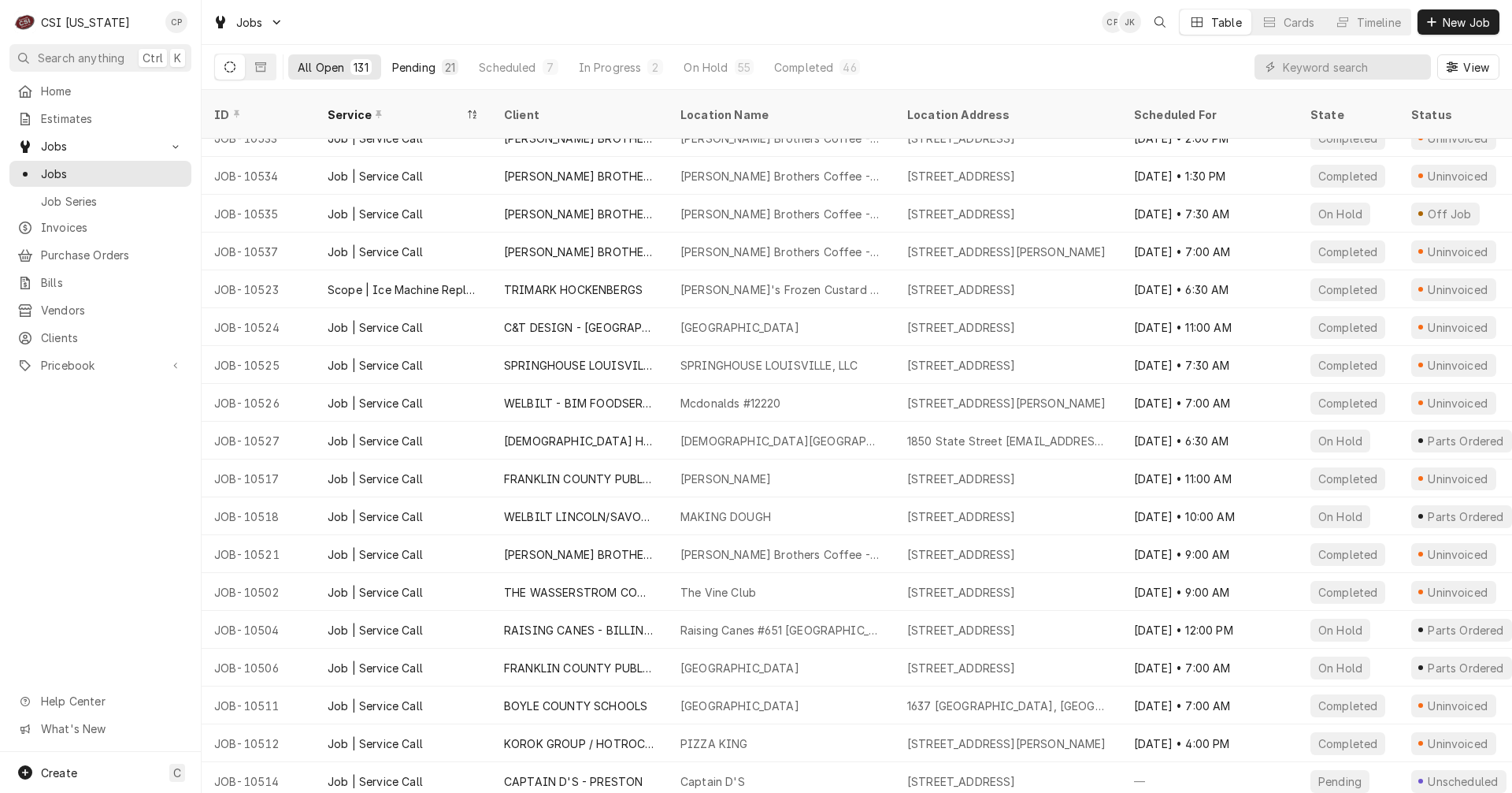
click at [415, 67] on div "Pending" at bounding box center [414, 66] width 43 height 16
